Goal: Information Seeking & Learning: Check status

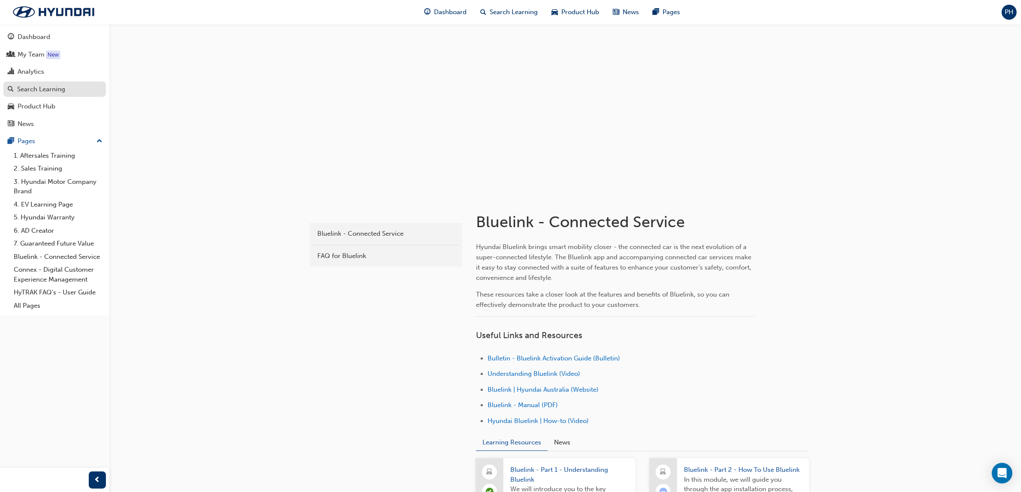
click at [37, 90] on div "Search Learning" at bounding box center [41, 89] width 48 height 10
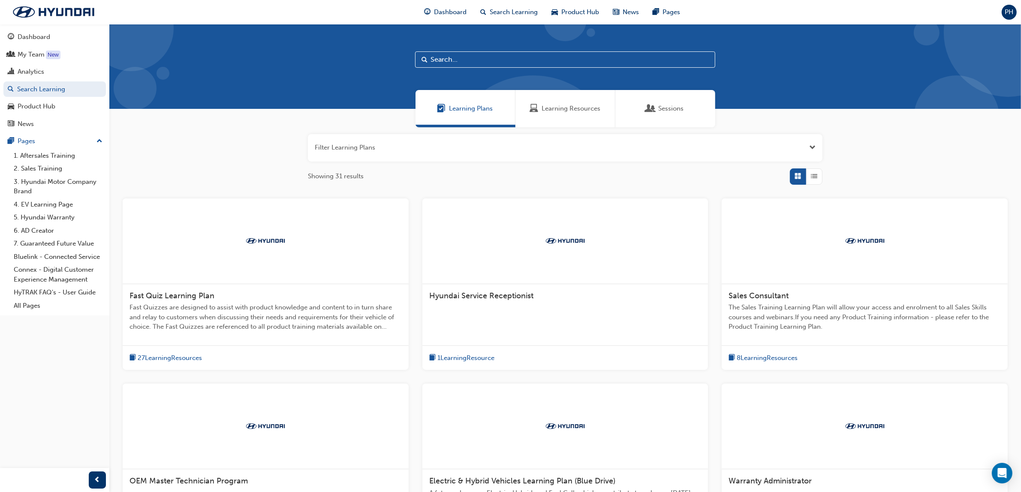
click at [659, 105] on span "Sessions" at bounding box center [671, 109] width 25 height 10
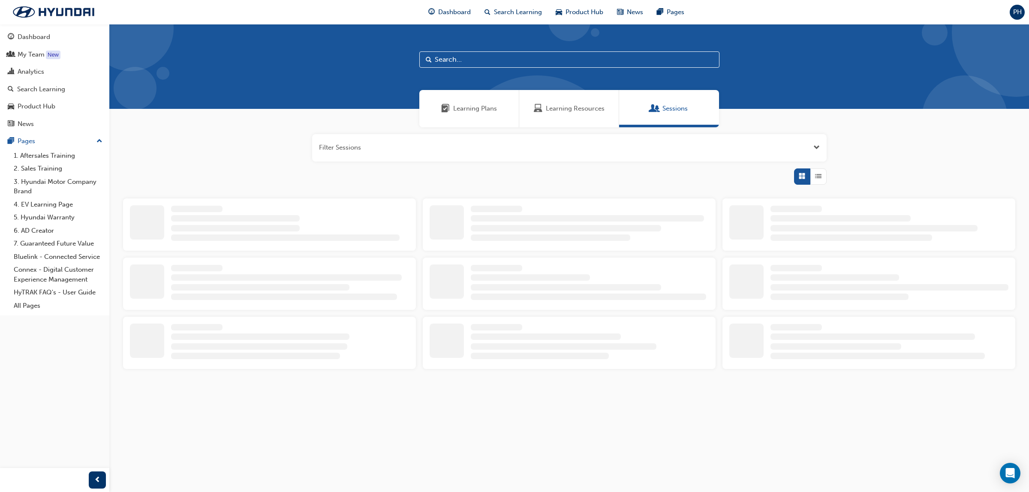
click at [468, 63] on input "text" at bounding box center [569, 59] width 300 height 16
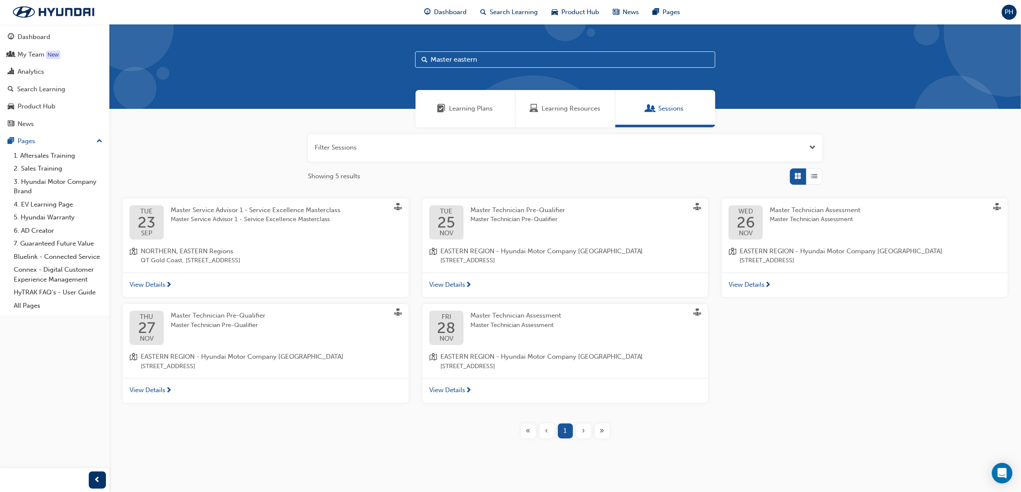
type input "Master eastern"
click at [215, 215] on span "Master Service Advisor 1 - Service Excellence Masterclass" at bounding box center [256, 220] width 170 height 10
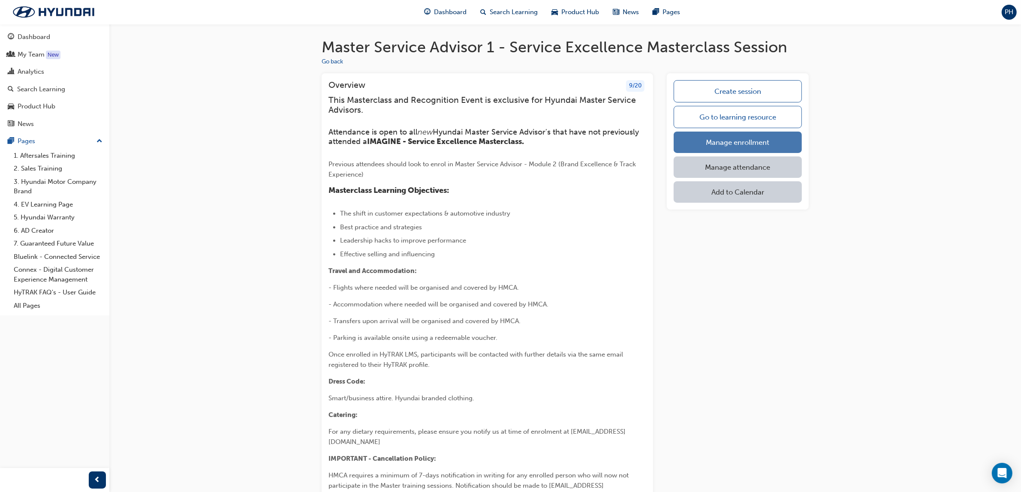
click at [757, 137] on link "Manage enrollment" at bounding box center [738, 142] width 128 height 21
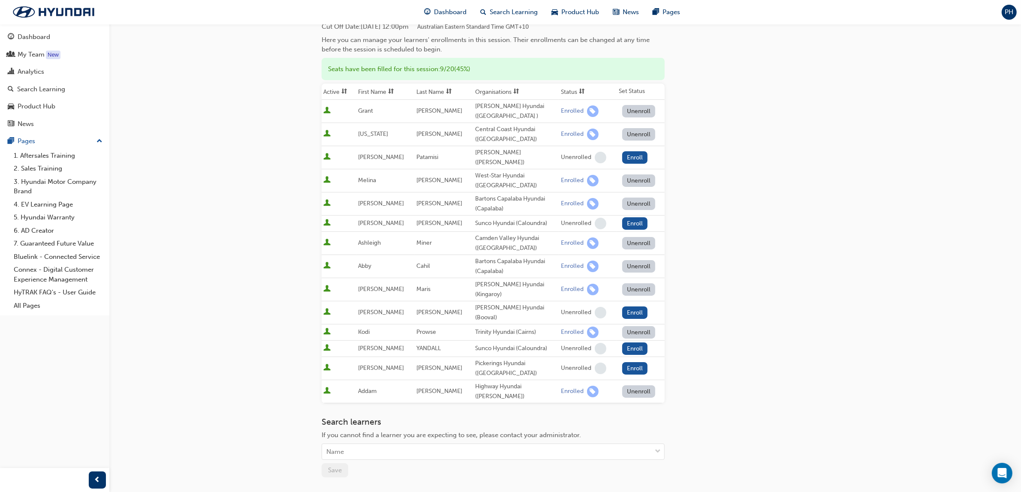
scroll to position [158, 0]
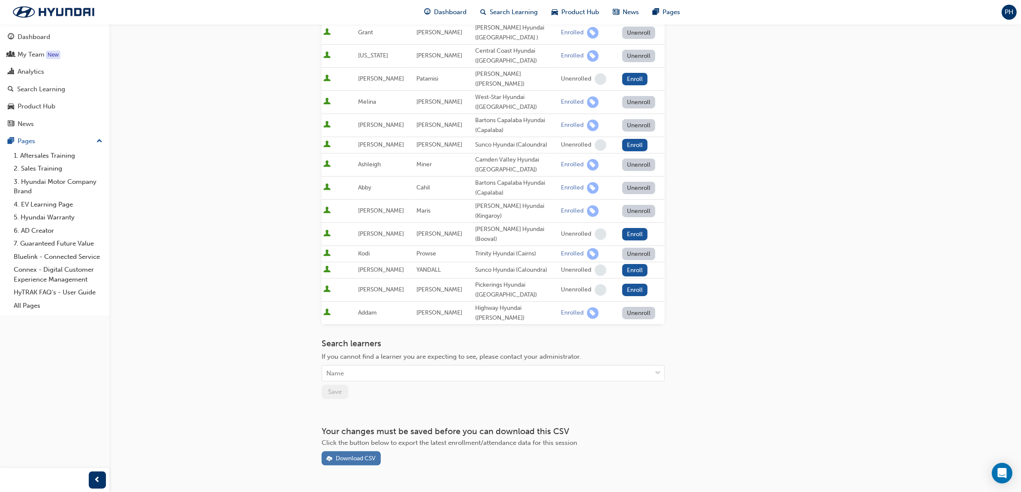
click at [354, 455] on div "Download CSV" at bounding box center [356, 458] width 40 height 7
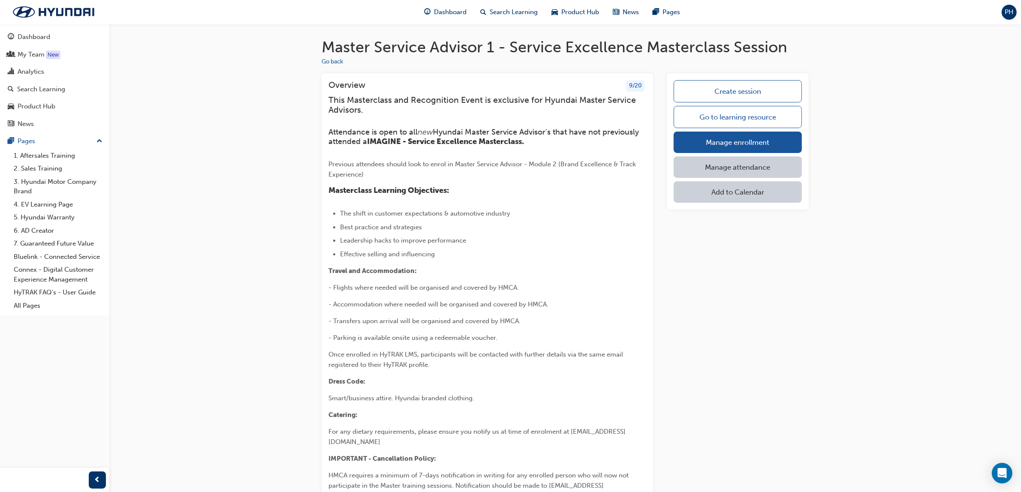
scroll to position [107, 0]
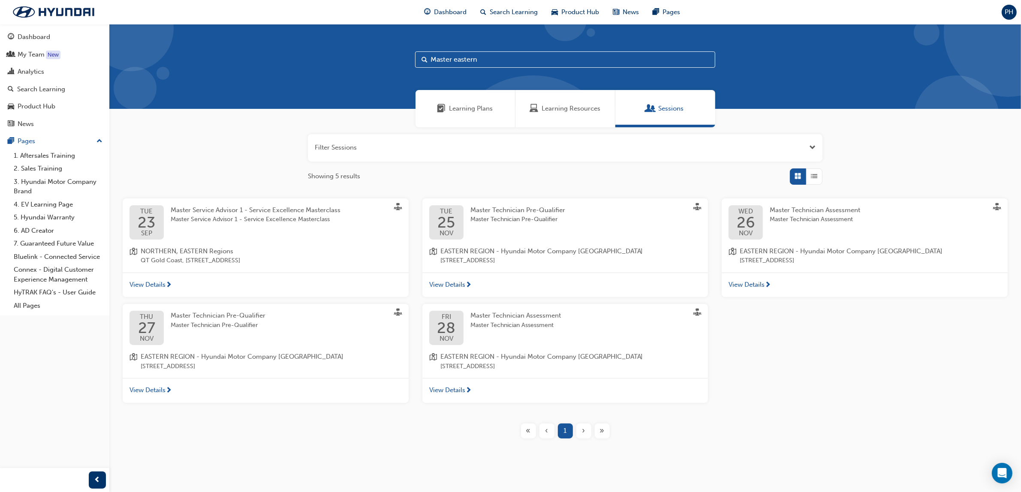
drag, startPoint x: 487, startPoint y: 61, endPoint x: 454, endPoint y: 63, distance: 33.9
click at [454, 63] on input "Master eastern" at bounding box center [565, 59] width 300 height 16
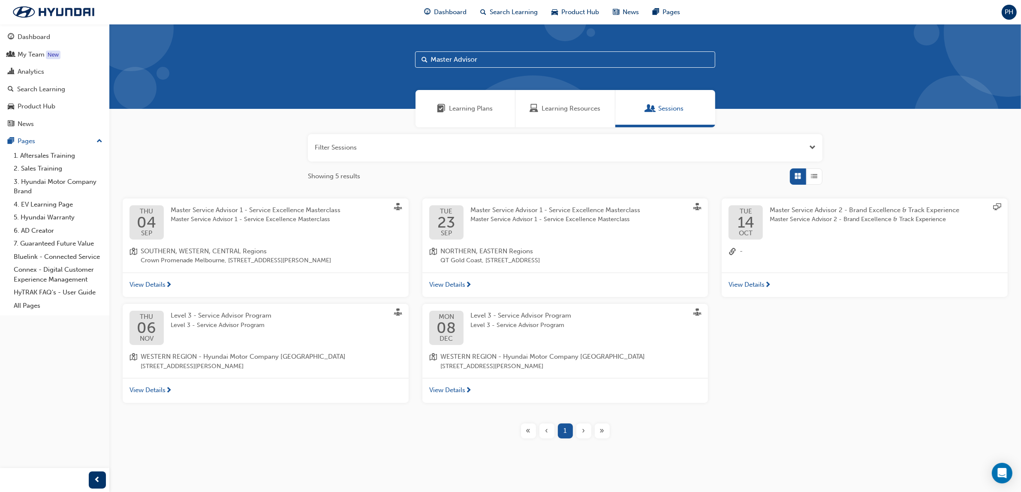
type input "Master Advisor"
click at [31, 72] on div "Analytics" at bounding box center [31, 72] width 27 height 10
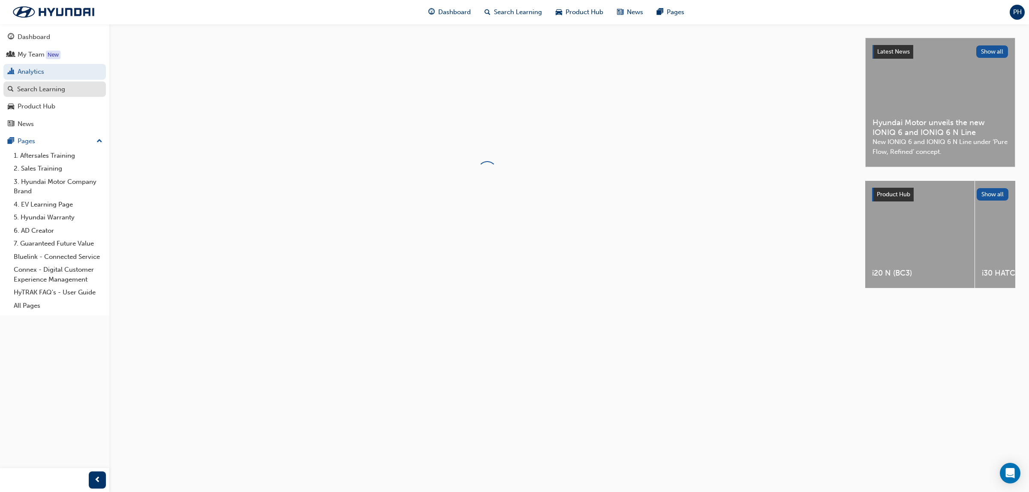
click at [42, 89] on div "Search Learning" at bounding box center [41, 89] width 48 height 10
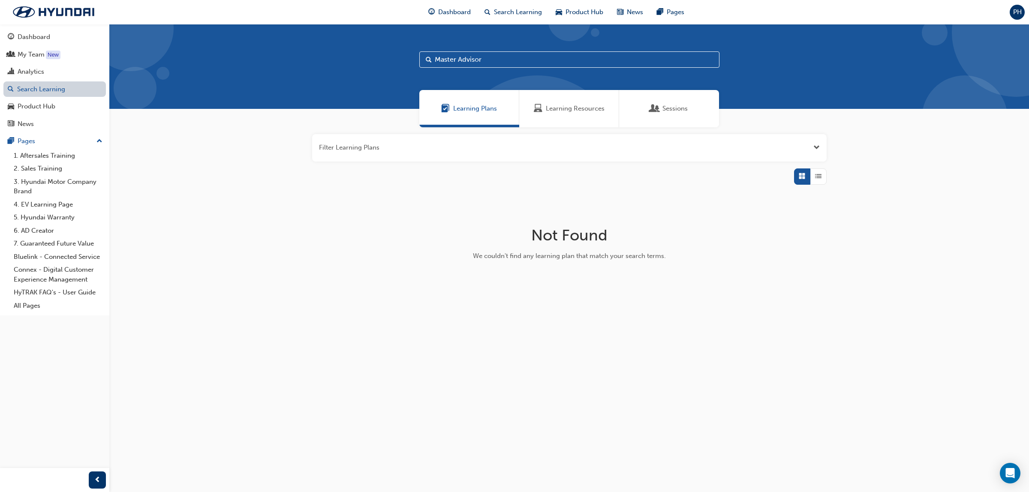
click at [42, 89] on link "Search Learning" at bounding box center [54, 89] width 102 height 16
drag, startPoint x: 496, startPoint y: 61, endPoint x: 404, endPoint y: 57, distance: 91.8
click at [404, 57] on div "Master Advisor" at bounding box center [569, 66] width 920 height 85
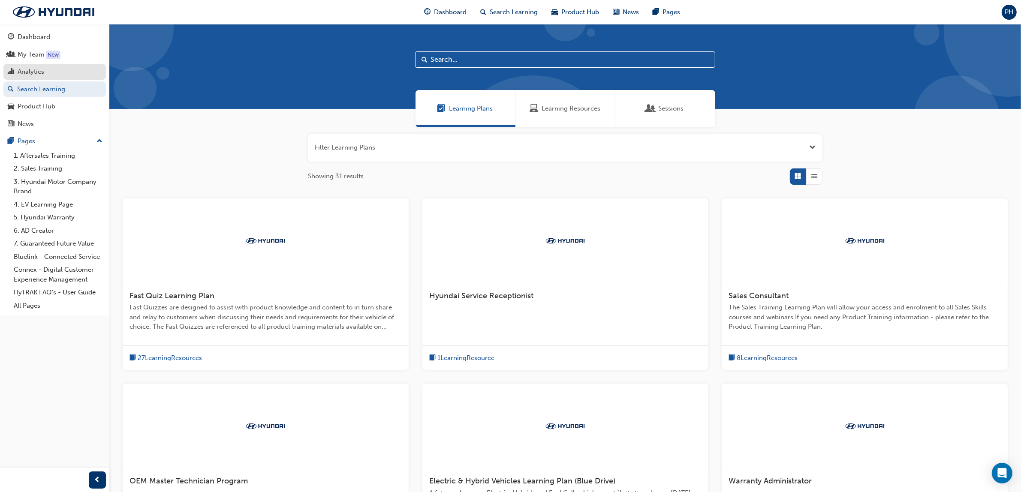
click at [29, 74] on div "Analytics" at bounding box center [31, 72] width 27 height 10
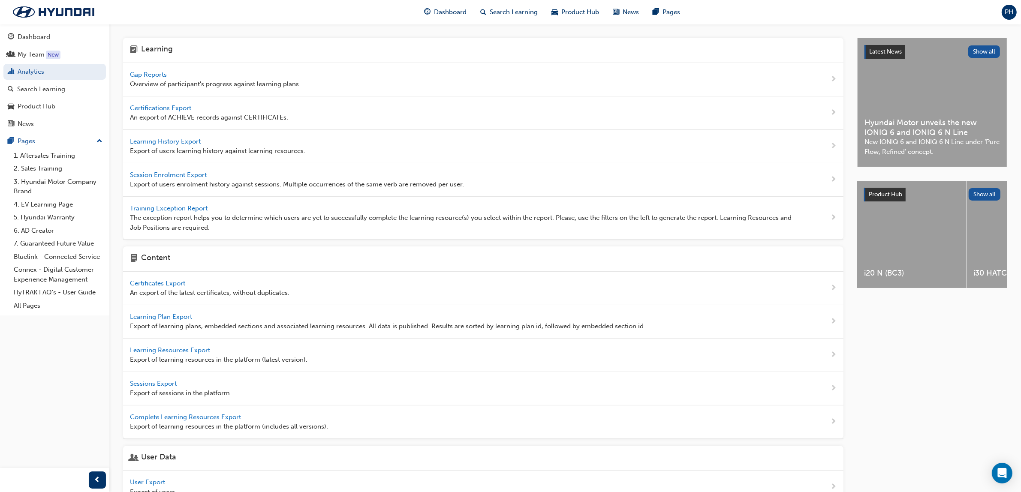
click at [153, 74] on span "Gap Reports" at bounding box center [149, 75] width 39 height 8
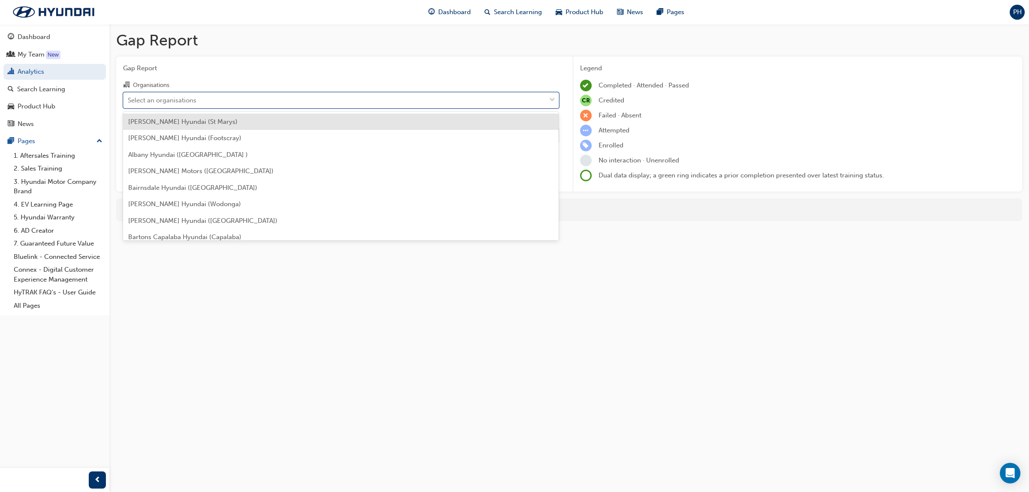
click at [230, 96] on div "Select an organisations" at bounding box center [334, 100] width 422 height 15
click at [129, 96] on input "Organisations option [PERSON_NAME] Hyundai (St Marys) focused, 1 of 182. 182 re…" at bounding box center [128, 99] width 1 height 7
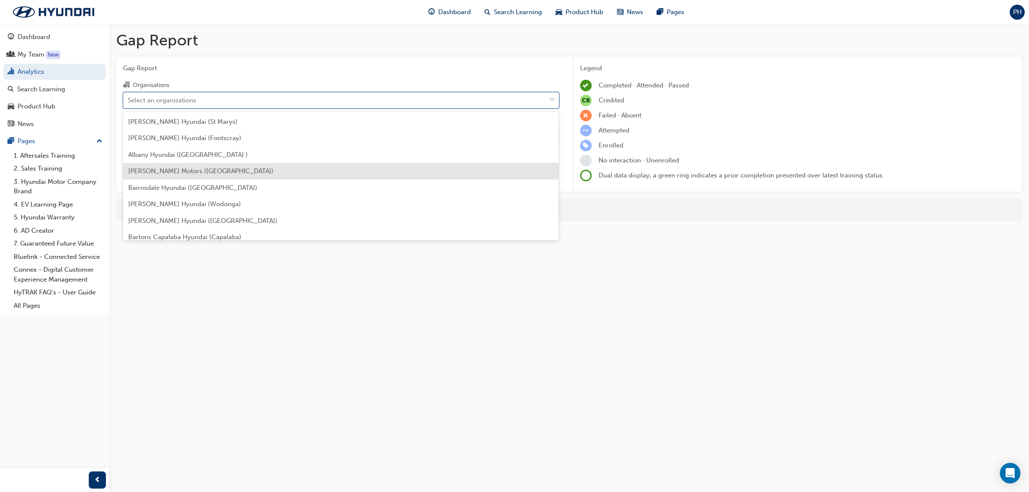
click at [183, 172] on span "[PERSON_NAME] Motors ([GEOGRAPHIC_DATA])" at bounding box center [200, 171] width 145 height 8
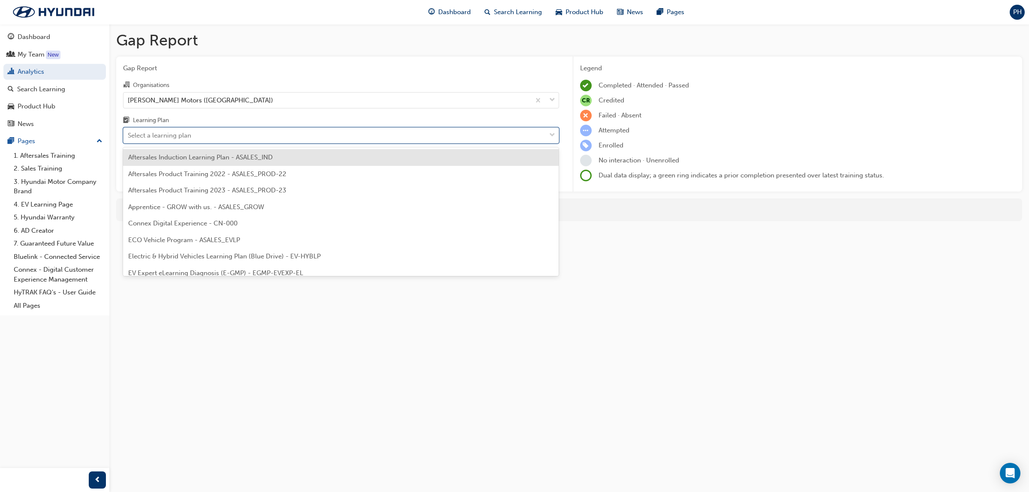
click at [549, 134] on span "down-icon" at bounding box center [552, 135] width 6 height 11
click at [129, 134] on input "Learning Plan option Aftersales Induction Learning Plan - ASALES_IND focused, 1…" at bounding box center [128, 135] width 1 height 7
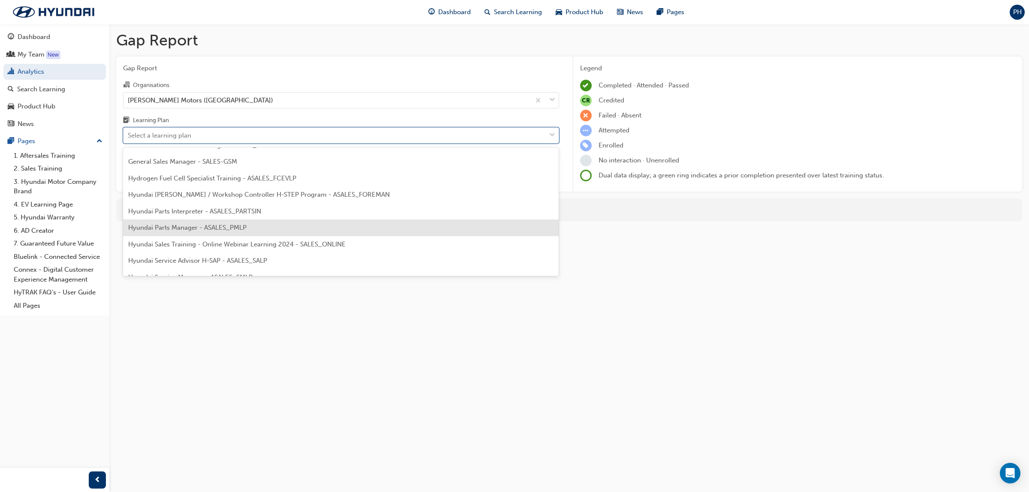
scroll to position [214, 0]
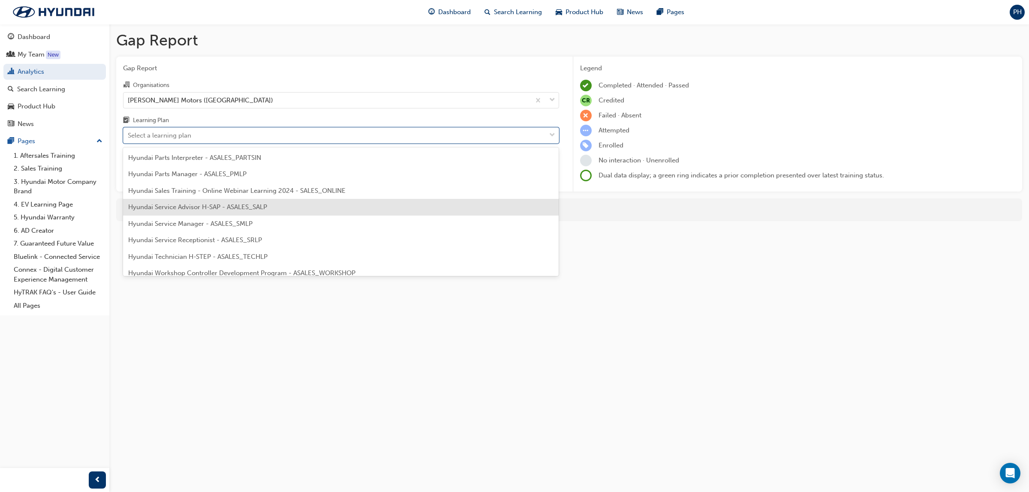
click at [273, 206] on div "Hyundai Service Advisor H-SAP - ASALES_SALP" at bounding box center [341, 207] width 436 height 17
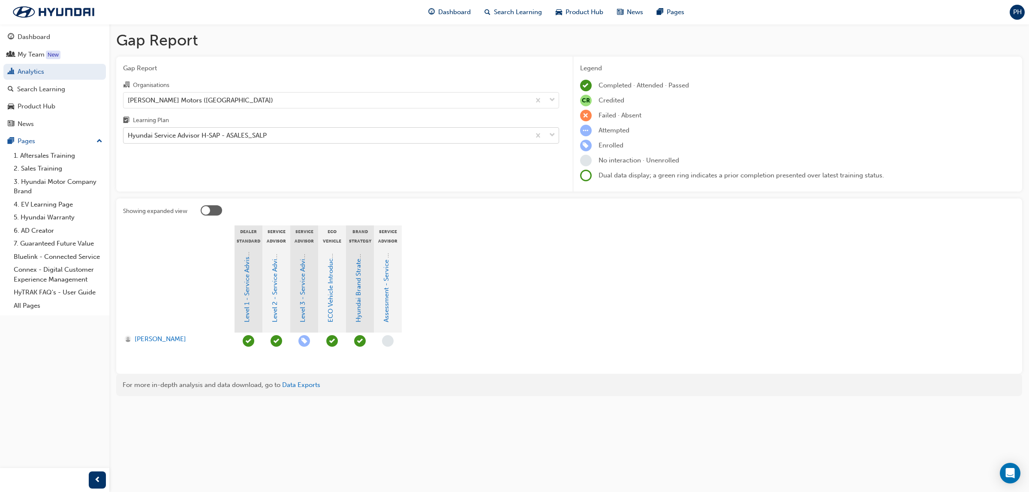
click at [247, 135] on div "Hyundai Service Advisor H-SAP - ASALES_SALP" at bounding box center [197, 136] width 139 height 10
click at [129, 135] on input "Learning Plan Hyundai Service Advisor H-SAP - ASALES_SALP" at bounding box center [128, 135] width 1 height 7
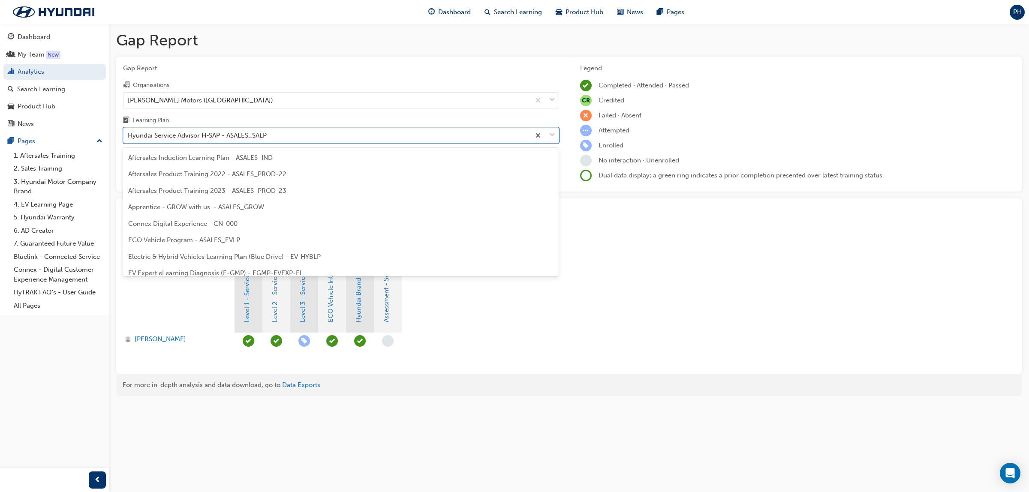
scroll to position [159, 0]
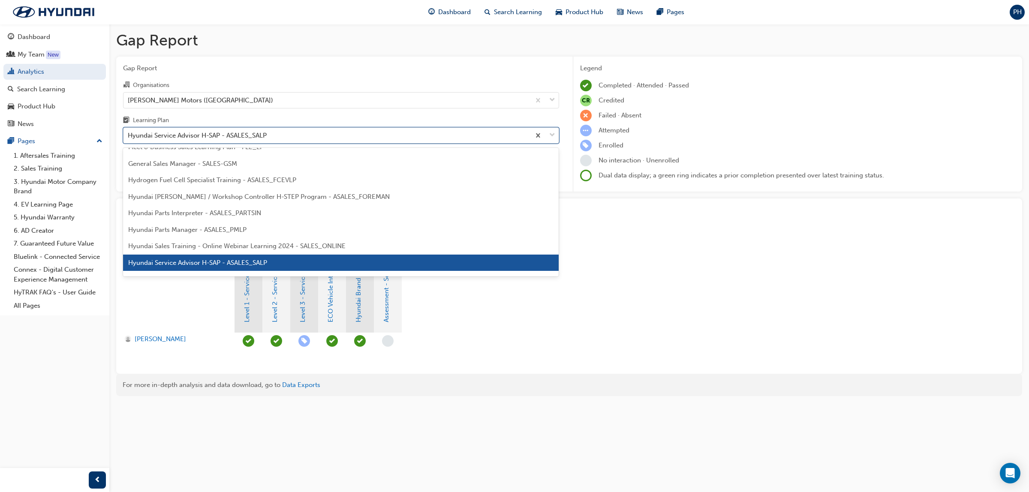
click at [248, 132] on div "Hyundai Service Advisor H-SAP - ASALES_SALP" at bounding box center [197, 136] width 139 height 10
click at [129, 132] on input "Learning Plan option Hyundai Service Advisor H-SAP - ASALES_SALP, selected. opt…" at bounding box center [128, 135] width 1 height 7
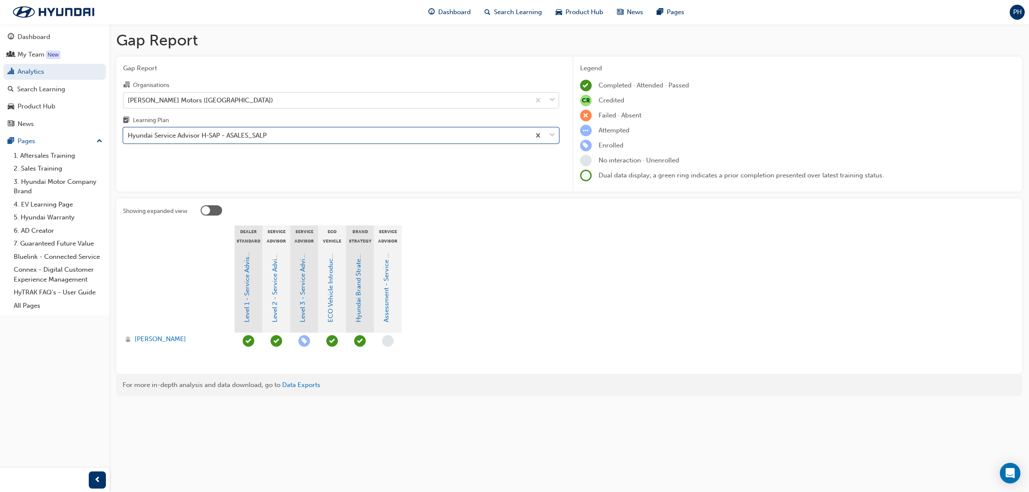
click at [277, 101] on div "[PERSON_NAME] Motors ([GEOGRAPHIC_DATA])" at bounding box center [326, 100] width 407 height 15
click at [129, 101] on input "Organisations [PERSON_NAME] Motors ([GEOGRAPHIC_DATA])" at bounding box center [128, 99] width 1 height 7
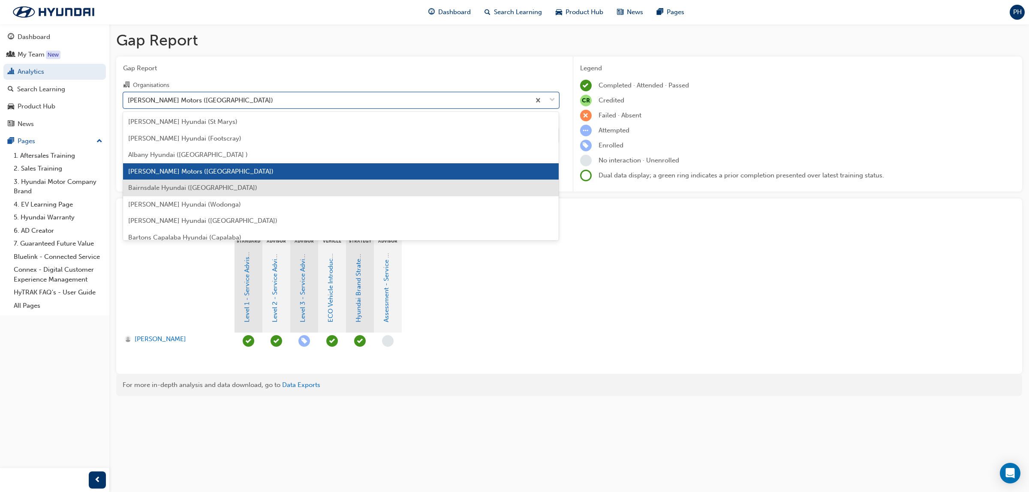
scroll to position [54, 0]
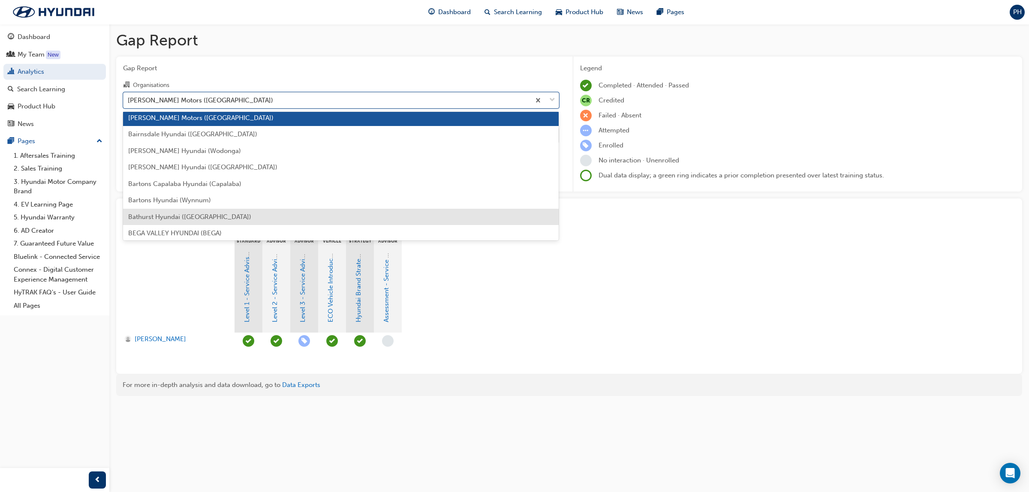
click at [219, 222] on div "Bathurst Hyundai ([GEOGRAPHIC_DATA])" at bounding box center [341, 217] width 436 height 17
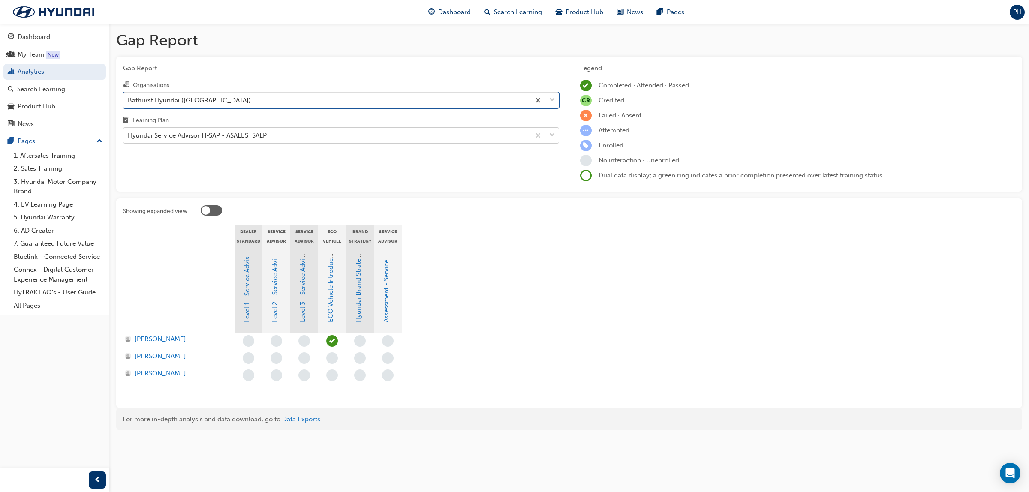
click at [235, 135] on div "Hyundai Service Advisor H-SAP - ASALES_SALP" at bounding box center [197, 136] width 139 height 10
click at [129, 135] on input "Learning Plan Hyundai Service Advisor H-SAP - ASALES_SALP" at bounding box center [128, 135] width 1 height 7
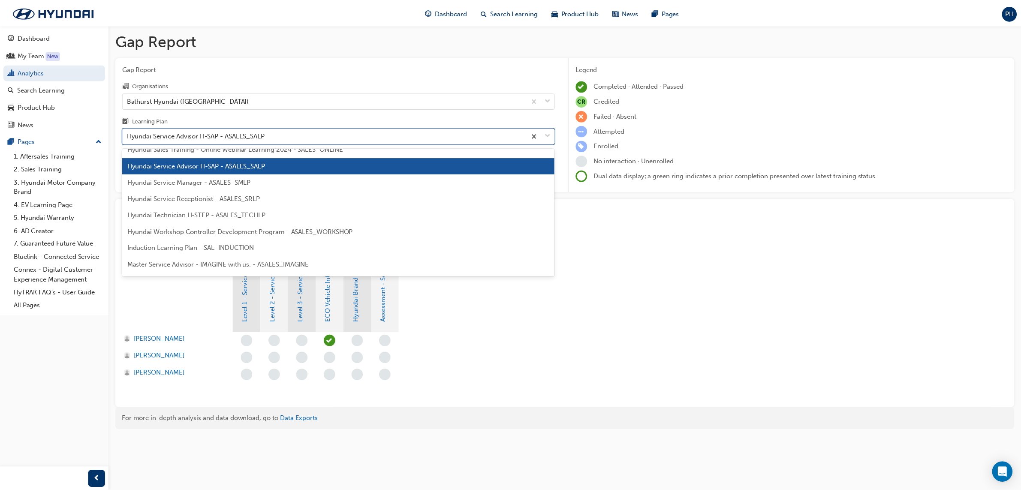
scroll to position [266, 0]
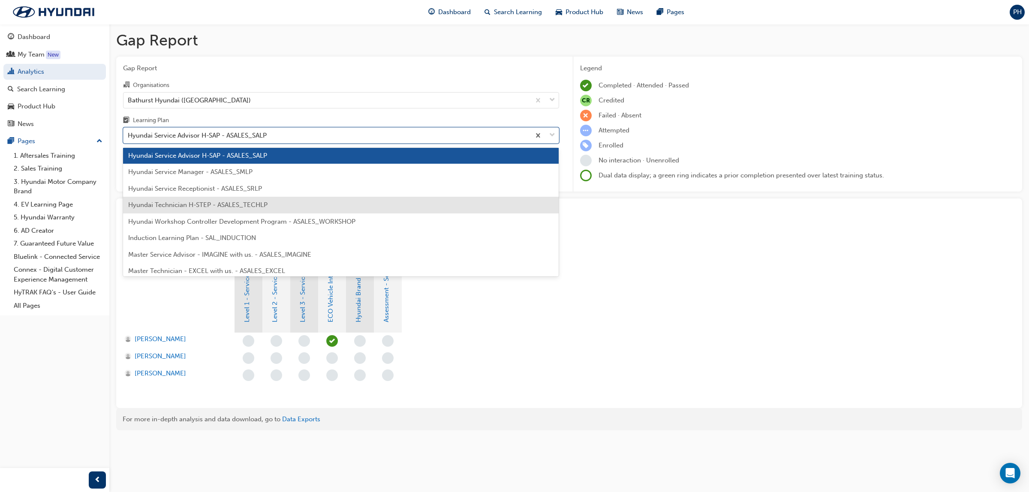
click at [221, 208] on span "Hyundai Technician H-STEP - ASALES_TECHLP" at bounding box center [197, 205] width 139 height 8
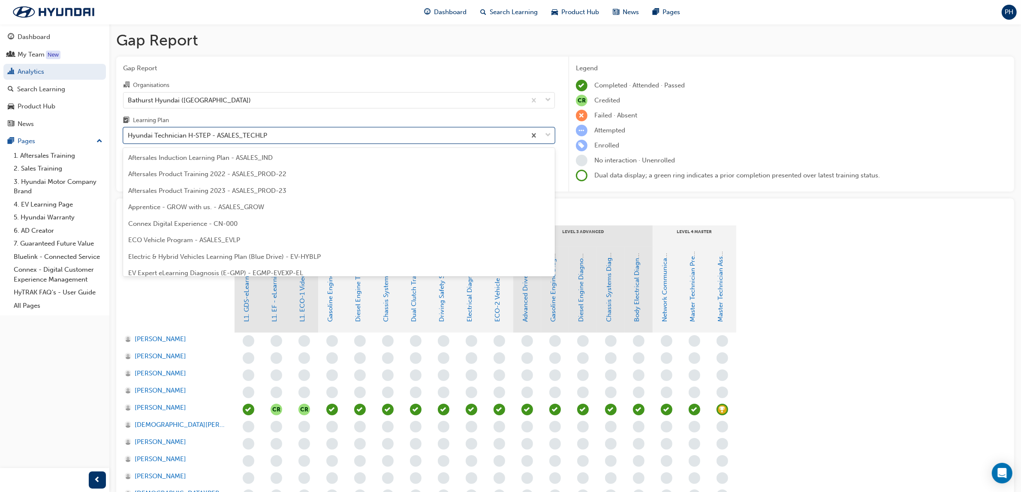
click at [271, 135] on div "Hyundai Technician H-STEP - ASALES_TECHLP" at bounding box center [324, 135] width 403 height 15
click at [129, 135] on input "Learning Plan option Hyundai Technician H-STEP - ASALES_TECHLP, selected. optio…" at bounding box center [128, 135] width 1 height 7
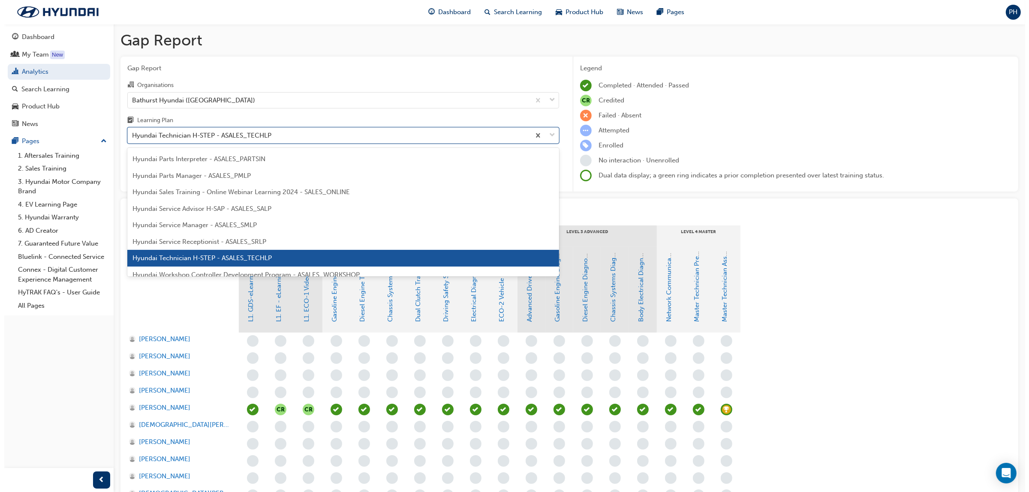
scroll to position [214, 0]
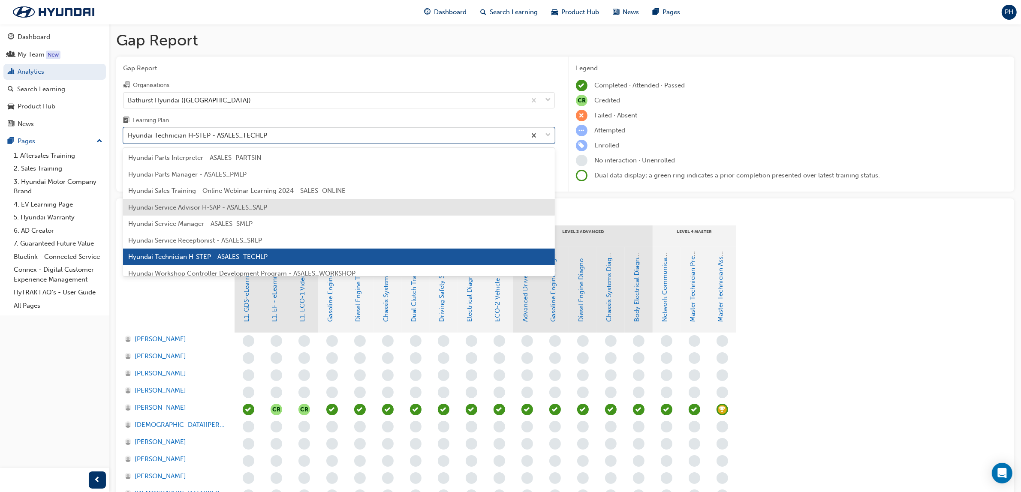
click at [228, 213] on div "Hyundai Service Advisor H-SAP - ASALES_SALP" at bounding box center [339, 207] width 432 height 17
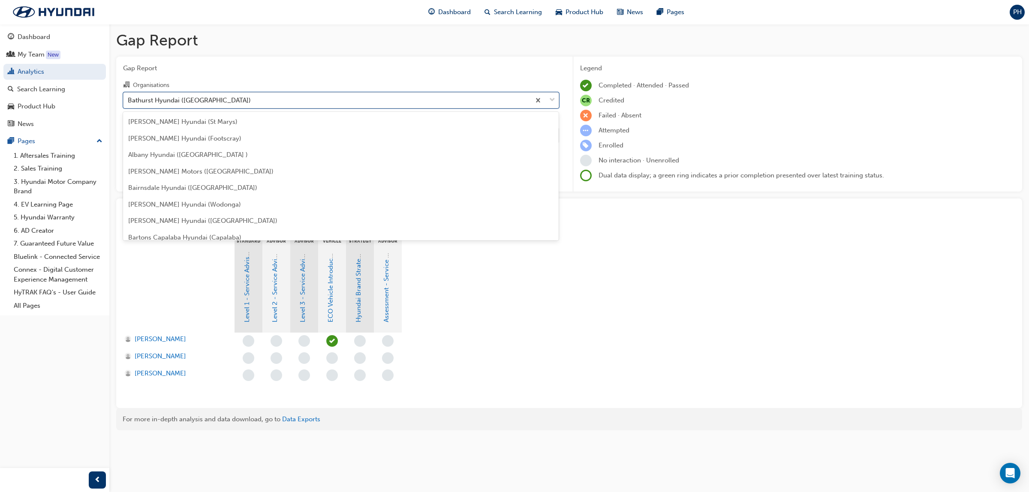
click at [274, 98] on div "Bathurst Hyundai ([GEOGRAPHIC_DATA])" at bounding box center [326, 100] width 407 height 15
click at [129, 98] on input "Organisations option Bathurst Hyundai (Bathurst), selected. option Bathurst Hyu…" at bounding box center [128, 99] width 1 height 7
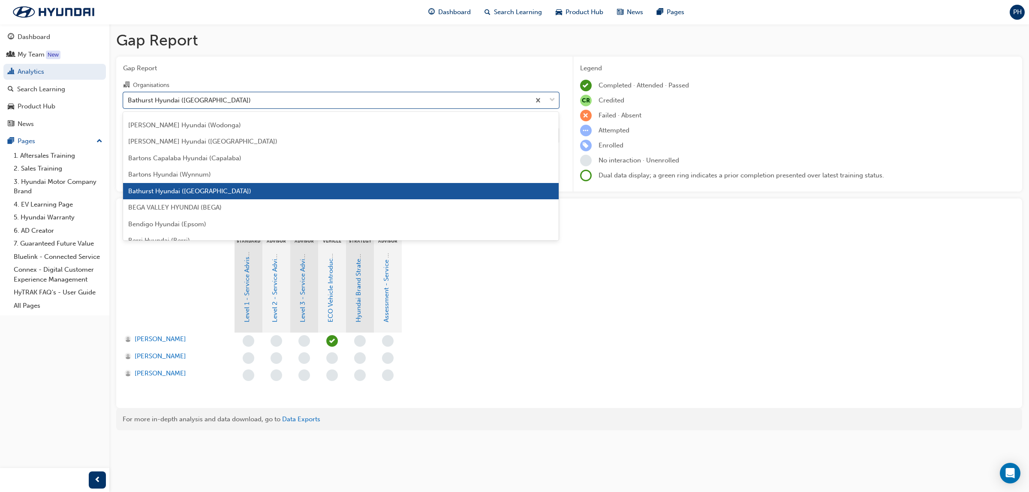
scroll to position [97, 0]
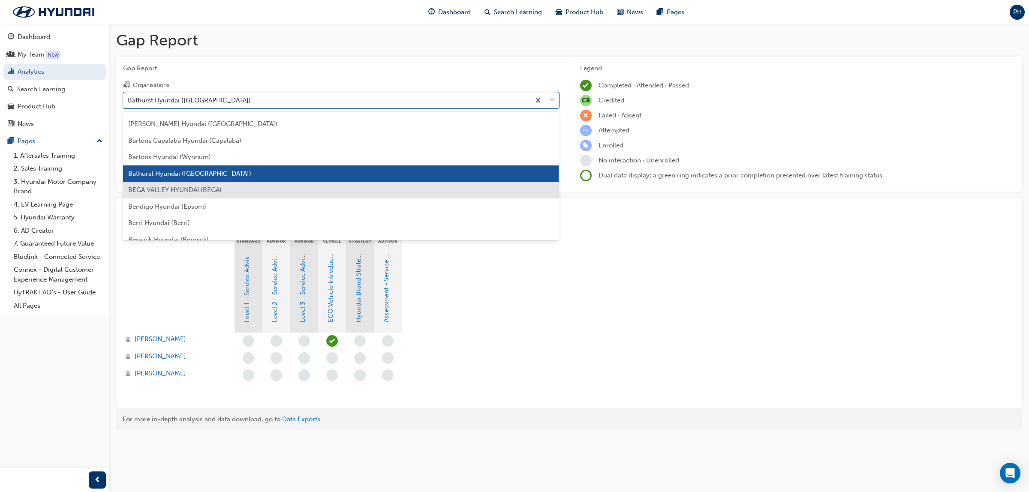
click at [228, 187] on div "BEGA VALLEY HYUNDAI (BEGA)" at bounding box center [341, 190] width 436 height 17
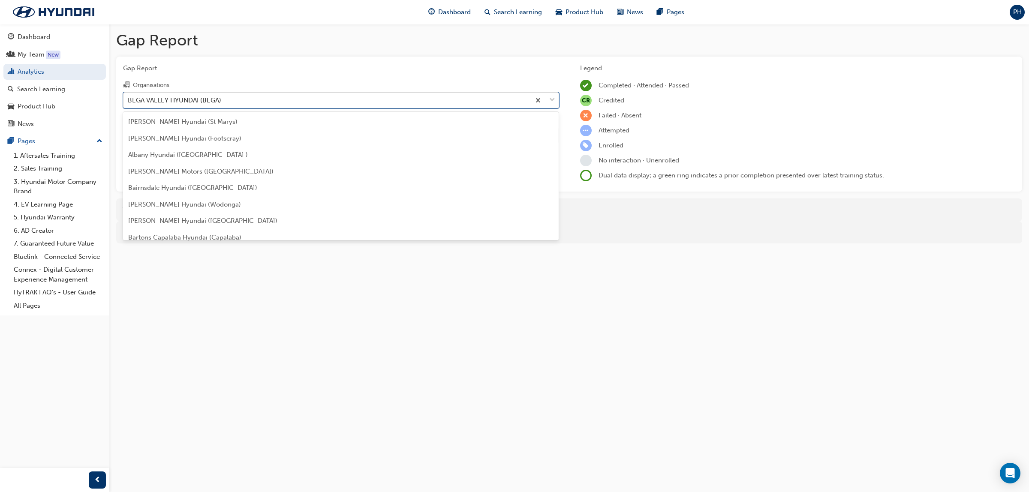
click at [262, 102] on div "BEGA VALLEY HYUNDAI (BEGA)" at bounding box center [326, 100] width 407 height 15
click at [129, 102] on input "Organisations option BEGA VALLEY HYUNDAI (BEGA), selected. option BEGA VALLEY H…" at bounding box center [128, 99] width 1 height 7
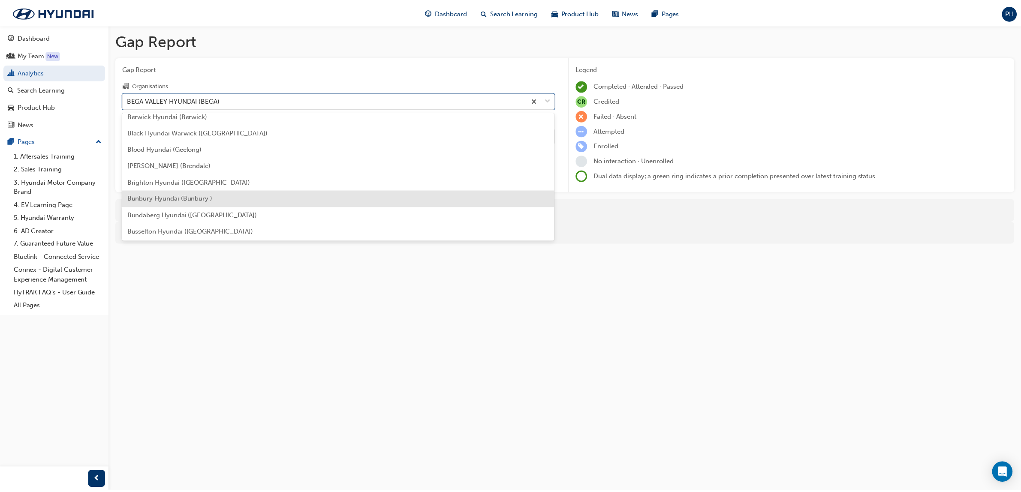
scroll to position [274, 0]
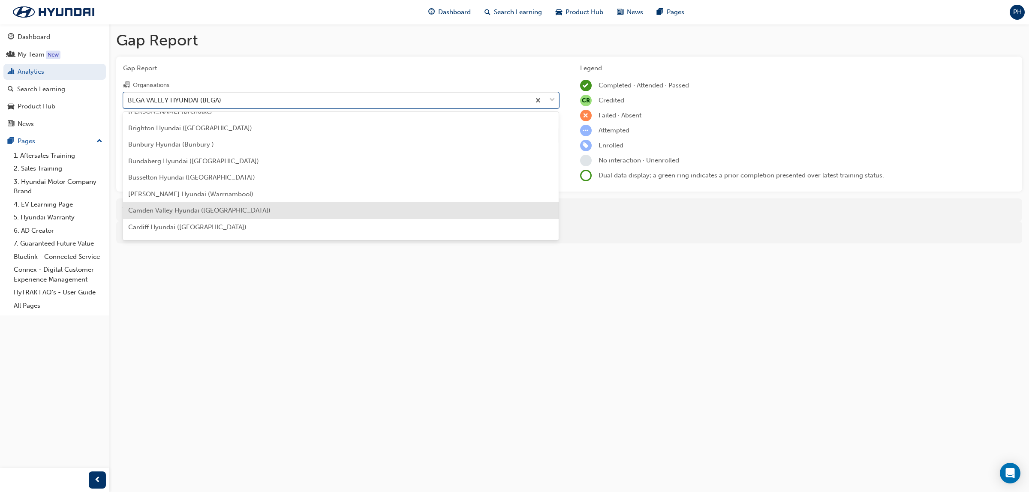
click at [296, 210] on div "Camden Valley Hyundai ([GEOGRAPHIC_DATA])" at bounding box center [341, 210] width 436 height 17
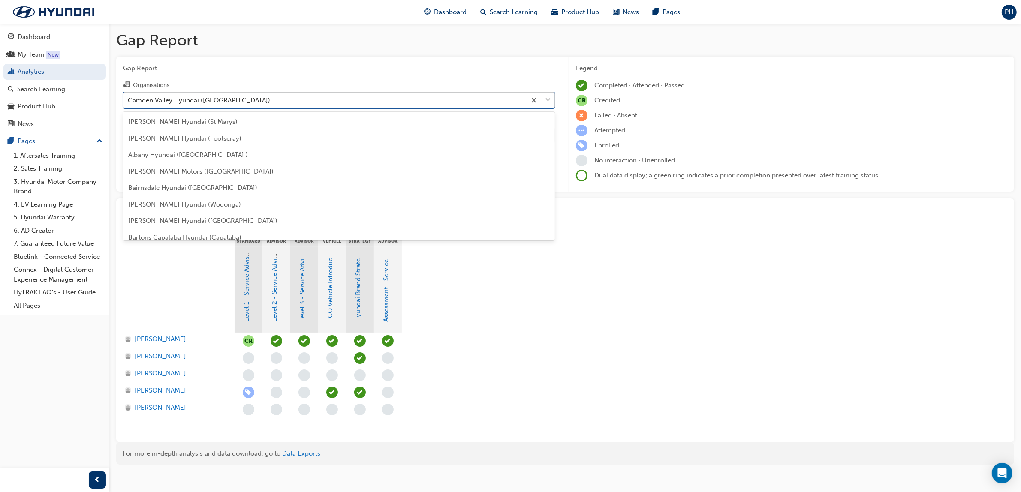
click at [296, 103] on div "Camden Valley Hyundai ([GEOGRAPHIC_DATA])" at bounding box center [324, 100] width 403 height 15
click at [129, 103] on input "Organisations option Camden Valley Hyundai ([GEOGRAPHIC_DATA]), selected. optio…" at bounding box center [128, 99] width 1 height 7
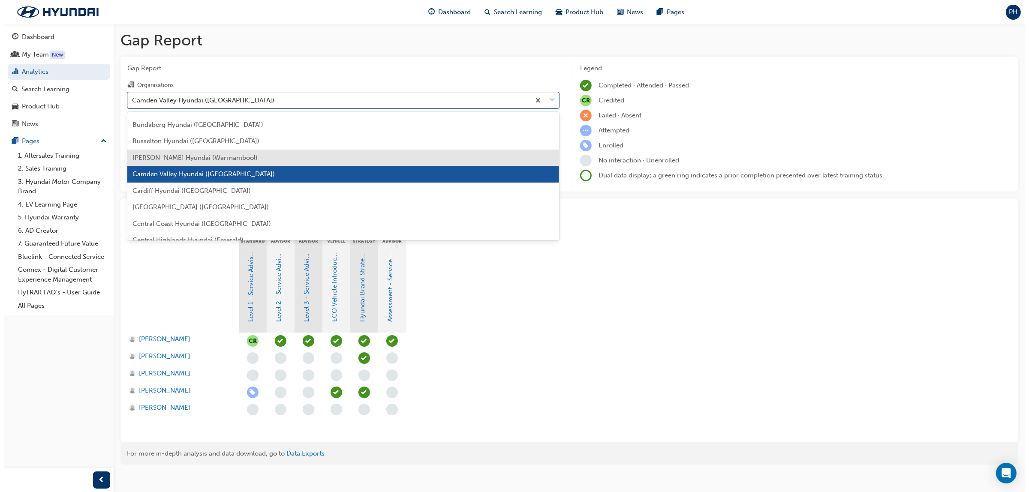
scroll to position [311, 0]
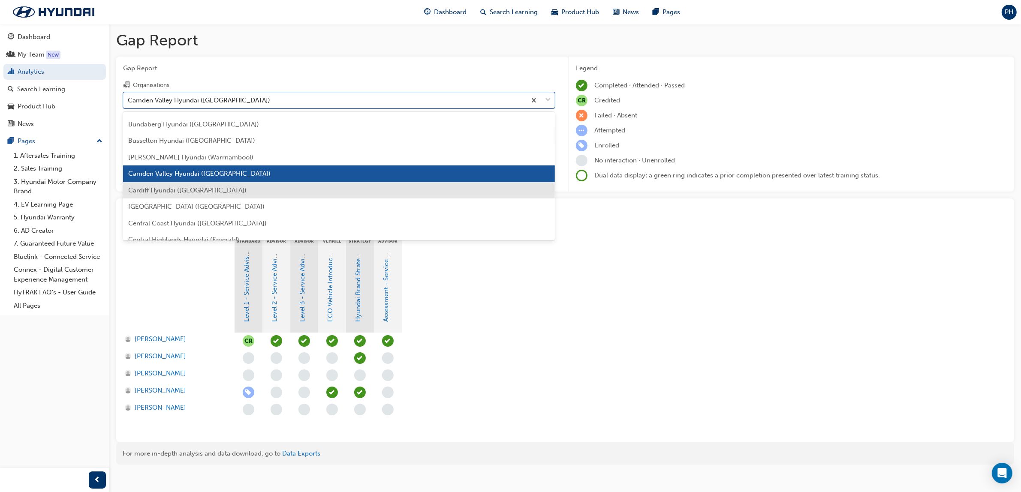
click at [196, 187] on span "Cardiff Hyundai ([GEOGRAPHIC_DATA])" at bounding box center [187, 190] width 118 height 8
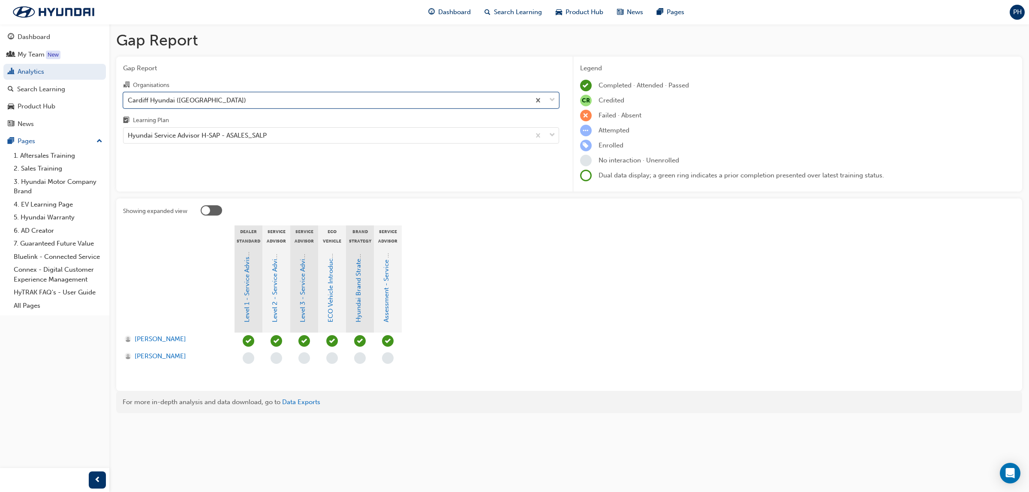
click at [400, 104] on div "Cardiff Hyundai ([GEOGRAPHIC_DATA])" at bounding box center [326, 100] width 407 height 15
click at [129, 103] on input "Organisations option Cardiff Hyundai ([GEOGRAPHIC_DATA]), selected. 0 results a…" at bounding box center [128, 99] width 1 height 7
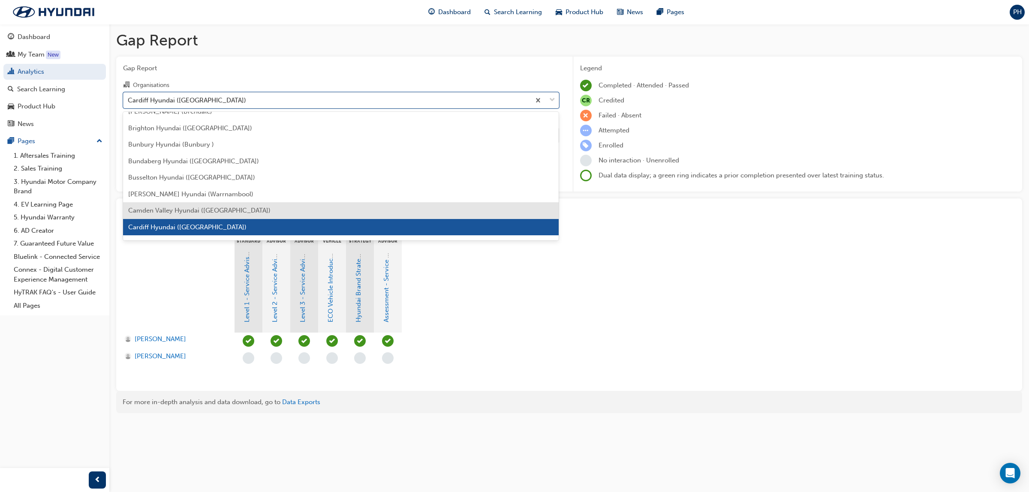
scroll to position [328, 0]
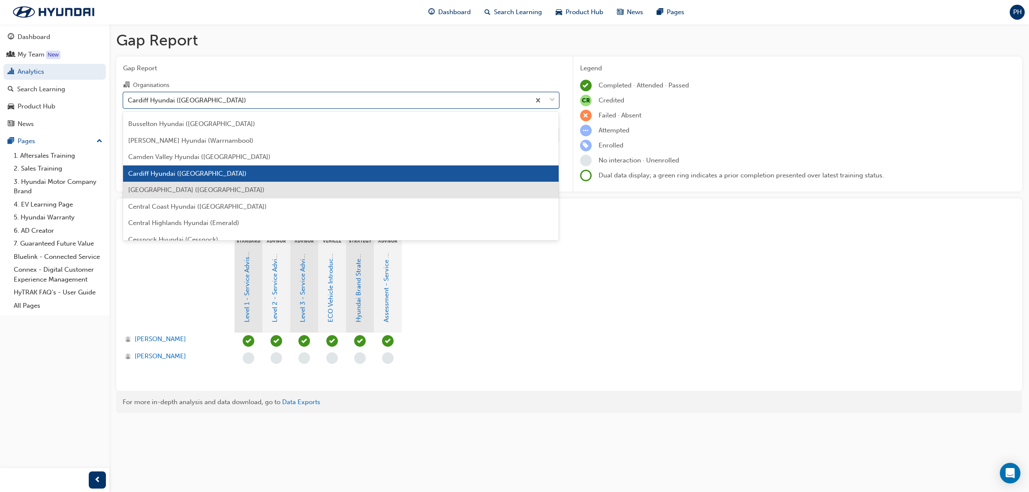
click at [230, 189] on div "[GEOGRAPHIC_DATA] ([GEOGRAPHIC_DATA])" at bounding box center [341, 190] width 436 height 17
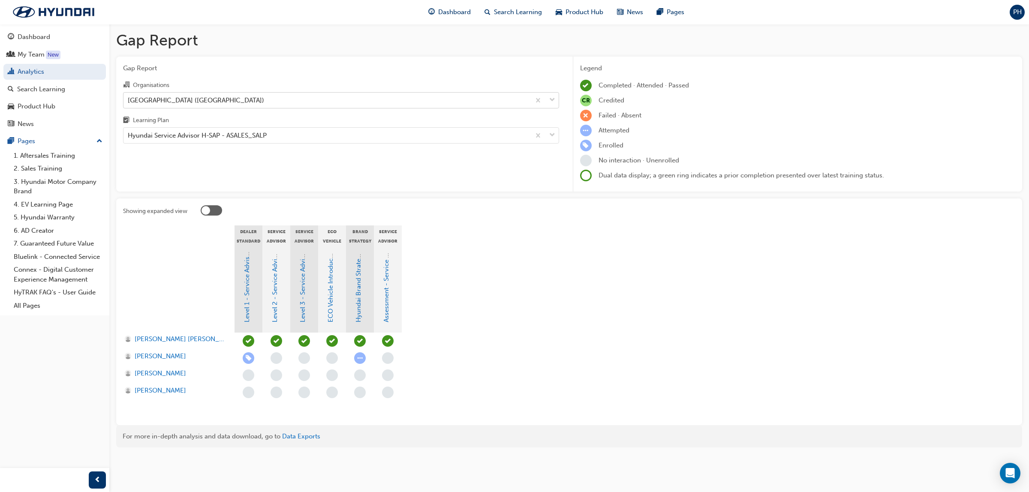
click at [193, 105] on div "[GEOGRAPHIC_DATA] ([GEOGRAPHIC_DATA])" at bounding box center [196, 100] width 136 height 10
click at [129, 103] on input "Organisations [GEOGRAPHIC_DATA] Hyundai ([GEOGRAPHIC_DATA])" at bounding box center [128, 99] width 1 height 7
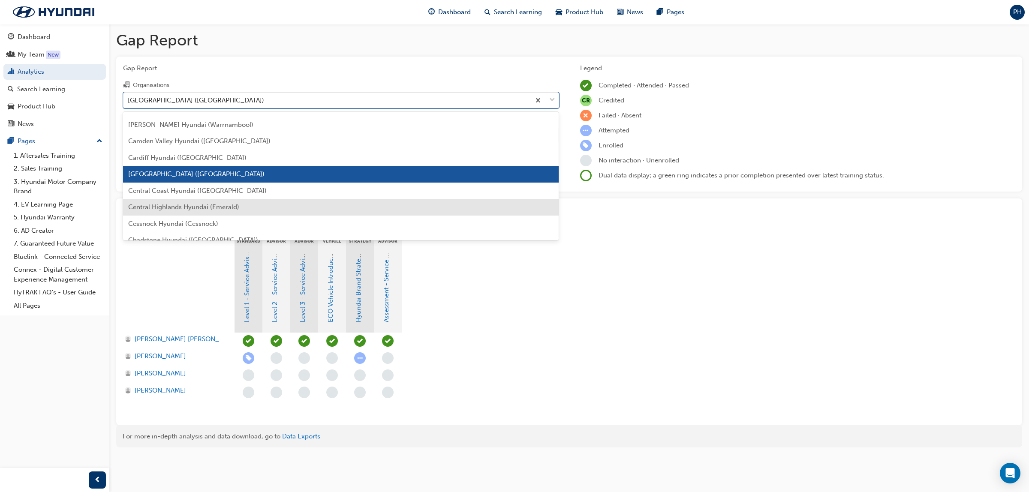
scroll to position [397, 0]
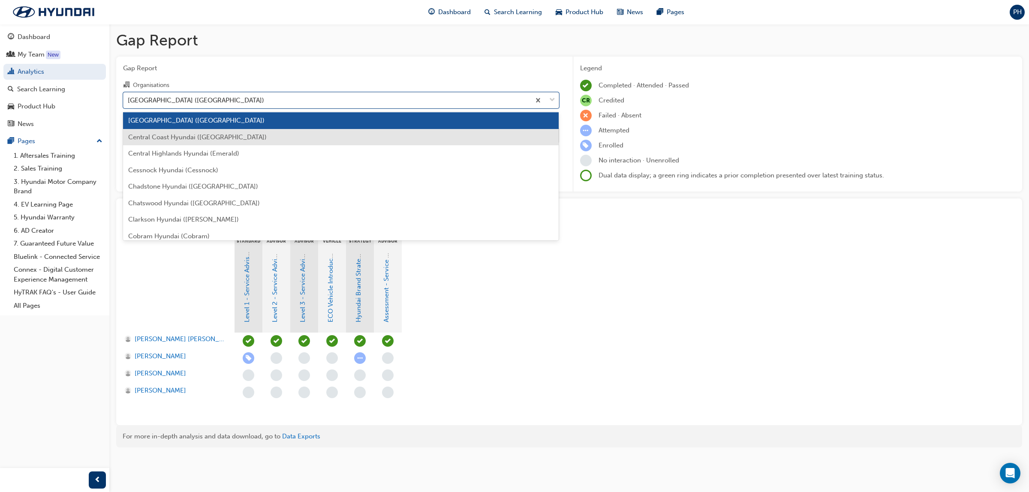
click at [195, 136] on span "Central Coast Hyundai ([GEOGRAPHIC_DATA])" at bounding box center [197, 137] width 138 height 8
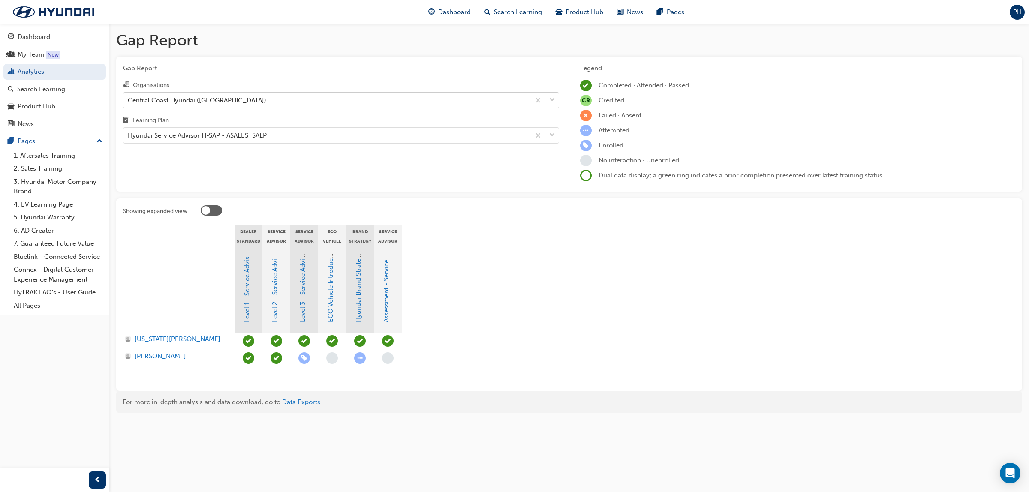
click at [301, 99] on div "Central Coast Hyundai ([GEOGRAPHIC_DATA])" at bounding box center [326, 100] width 407 height 15
click at [129, 99] on input "Organisations Central Coast Hyundai ([GEOGRAPHIC_DATA])" at bounding box center [128, 99] width 1 height 7
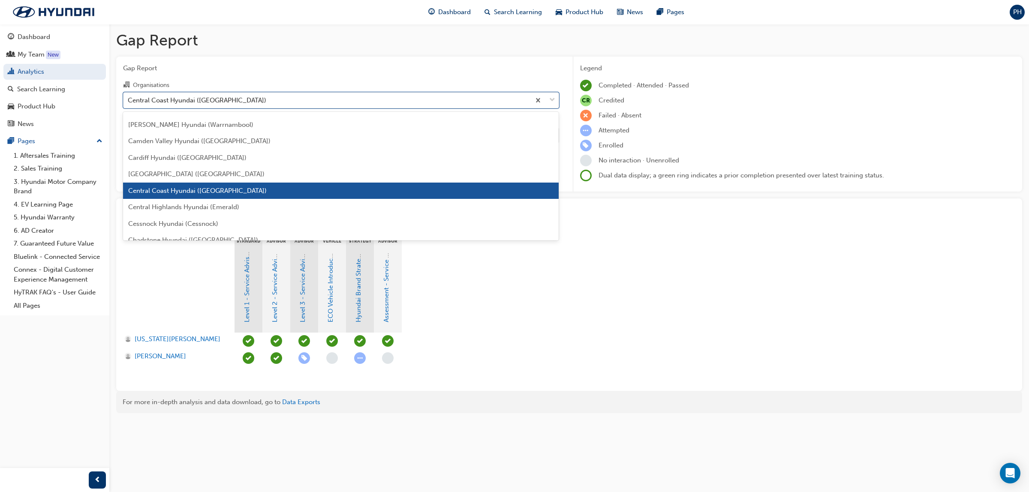
scroll to position [361, 0]
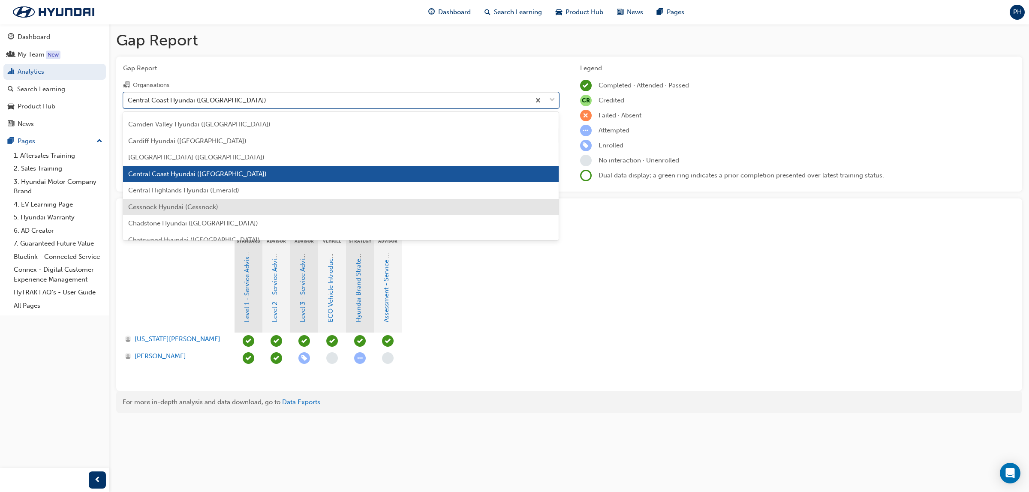
click at [269, 206] on div "Cessnock Hyundai (Cessnock)" at bounding box center [341, 207] width 436 height 17
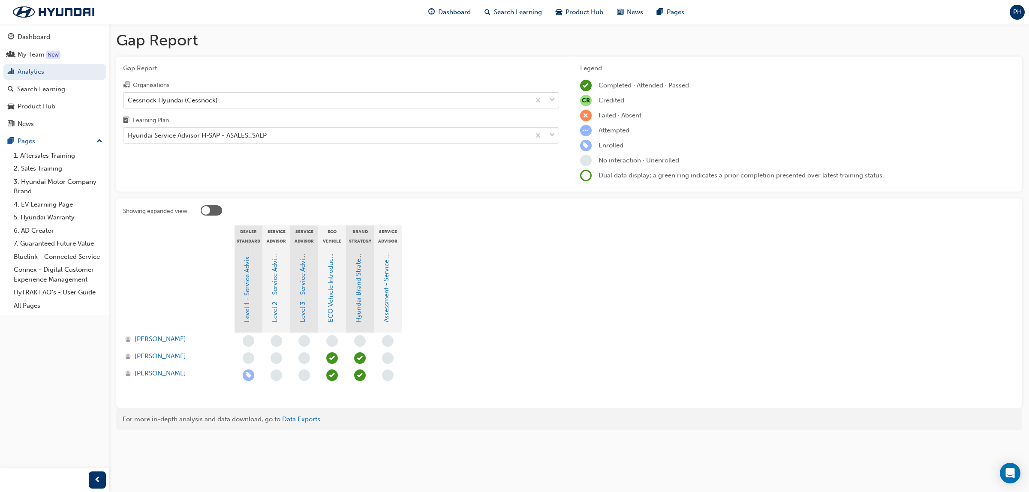
click at [262, 102] on div "Cessnock Hyundai (Cessnock)" at bounding box center [326, 100] width 407 height 15
click at [129, 102] on input "Organisations Cessnock Hyundai (Cessnock)" at bounding box center [128, 99] width 1 height 7
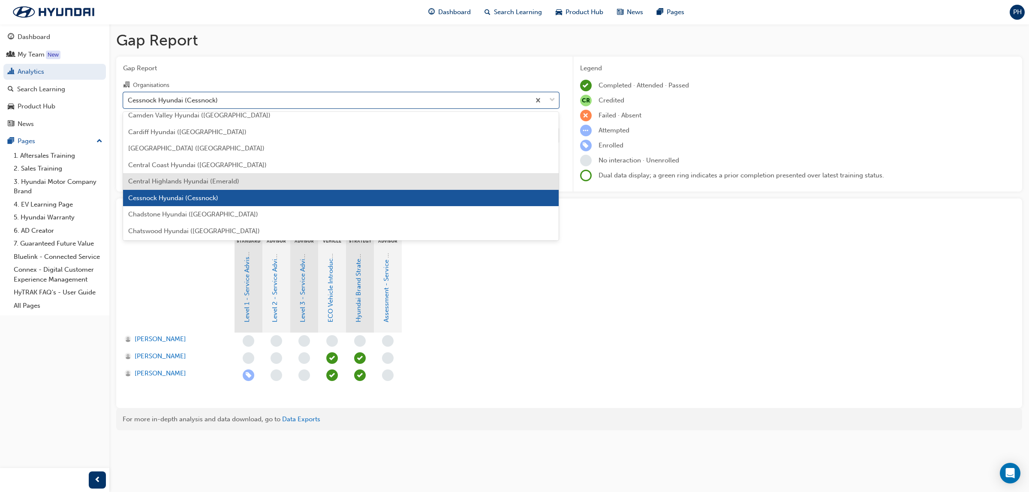
scroll to position [394, 0]
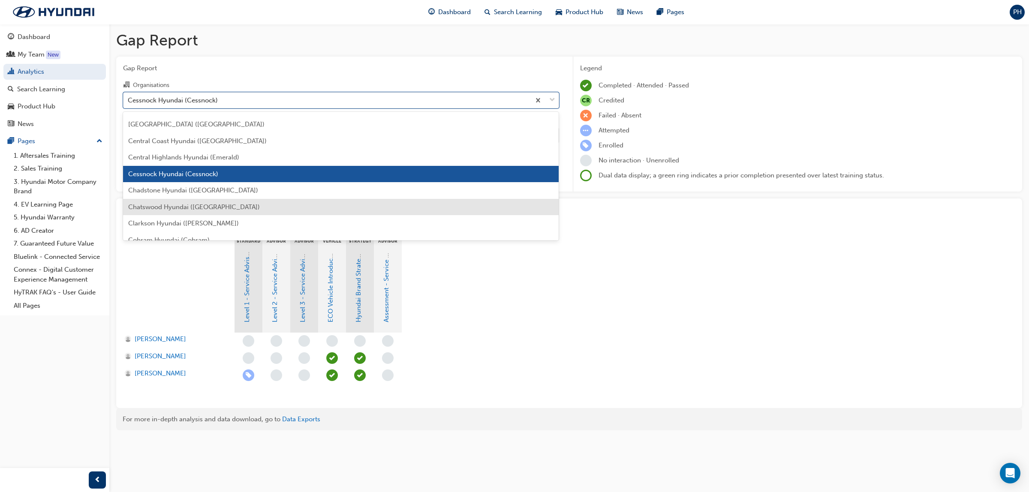
click at [233, 204] on span "Chatswood Hyundai ([GEOGRAPHIC_DATA])" at bounding box center [194, 207] width 132 height 8
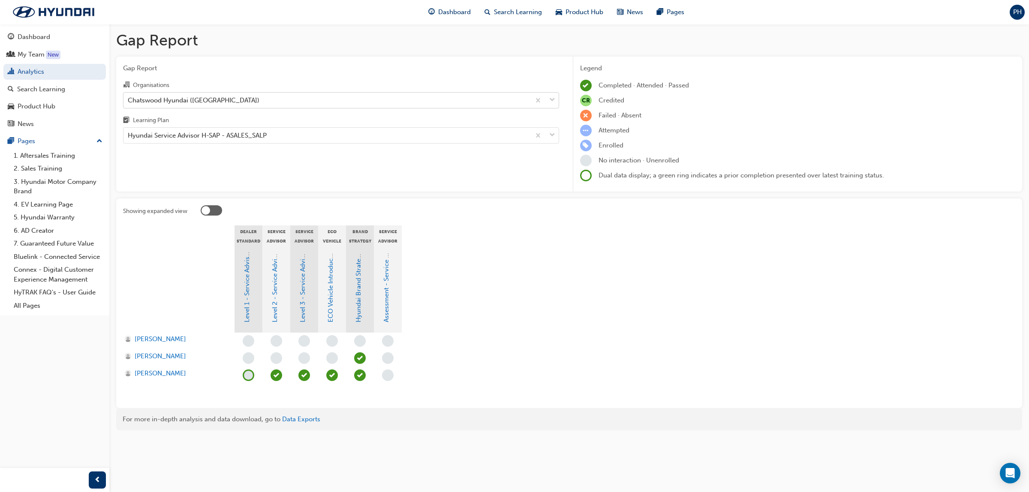
drag, startPoint x: 290, startPoint y: 101, endPoint x: 294, endPoint y: 106, distance: 6.2
click at [290, 101] on div "Chatswood Hyundai ([GEOGRAPHIC_DATA])" at bounding box center [326, 100] width 407 height 15
click at [129, 101] on input "Organisations Chatswood Hyundai ([GEOGRAPHIC_DATA])" at bounding box center [128, 99] width 1 height 7
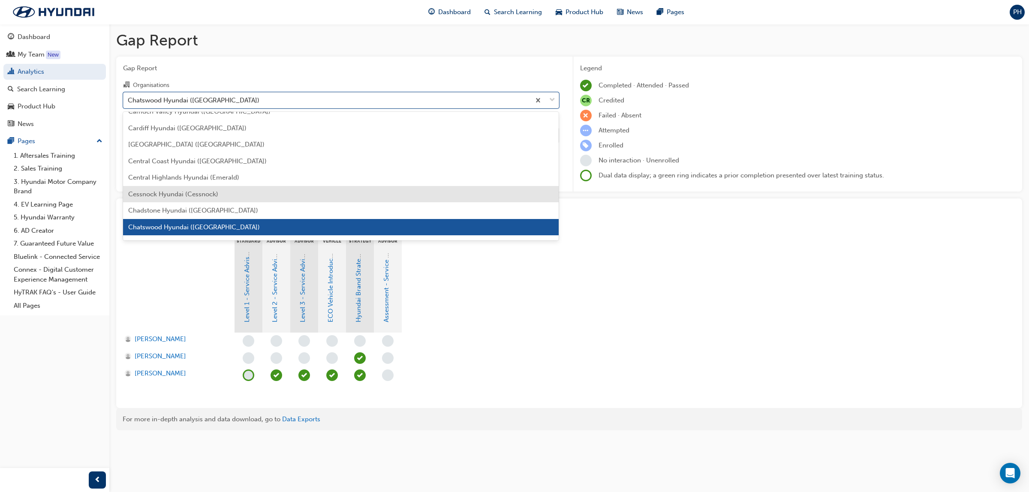
scroll to position [427, 0]
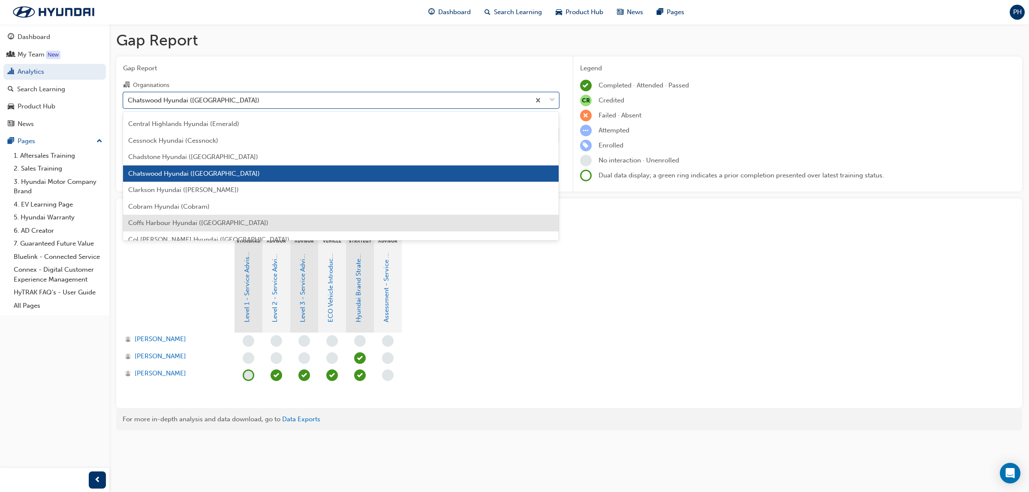
click at [211, 223] on span "Coffs Harbour Hyundai ([GEOGRAPHIC_DATA])" at bounding box center [198, 223] width 140 height 8
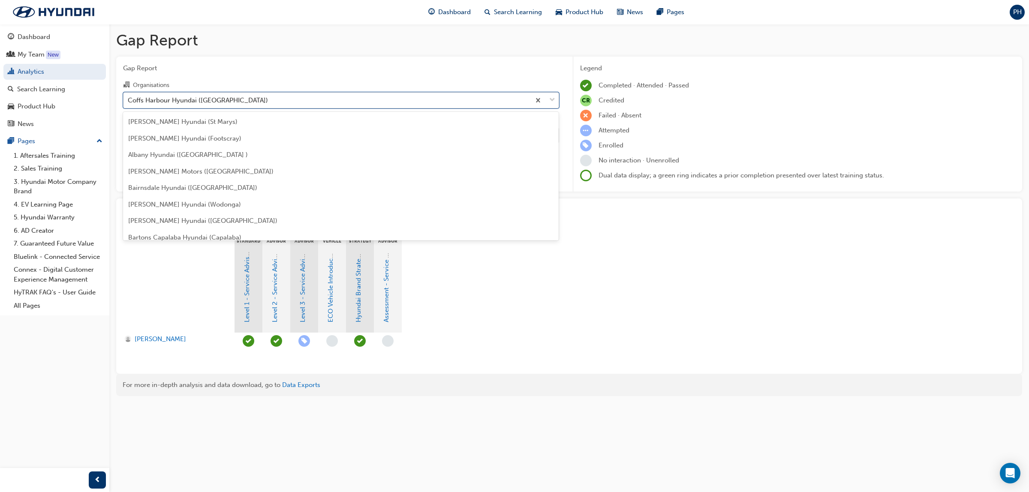
click at [277, 104] on div "Coffs Harbour Hyundai ([GEOGRAPHIC_DATA])" at bounding box center [326, 100] width 407 height 15
click at [129, 103] on input "Organisations option Coffs Harbour Hyundai ([GEOGRAPHIC_DATA]), selected. optio…" at bounding box center [128, 99] width 1 height 7
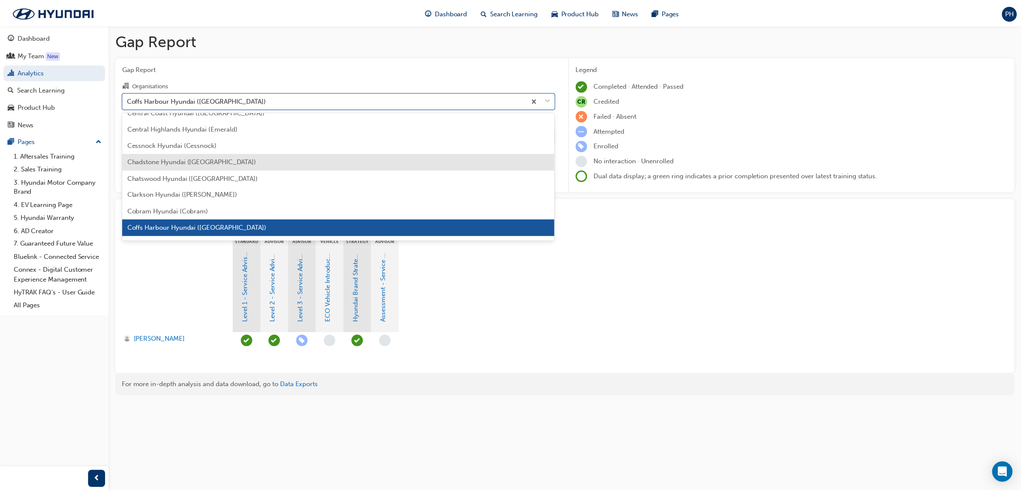
scroll to position [476, 0]
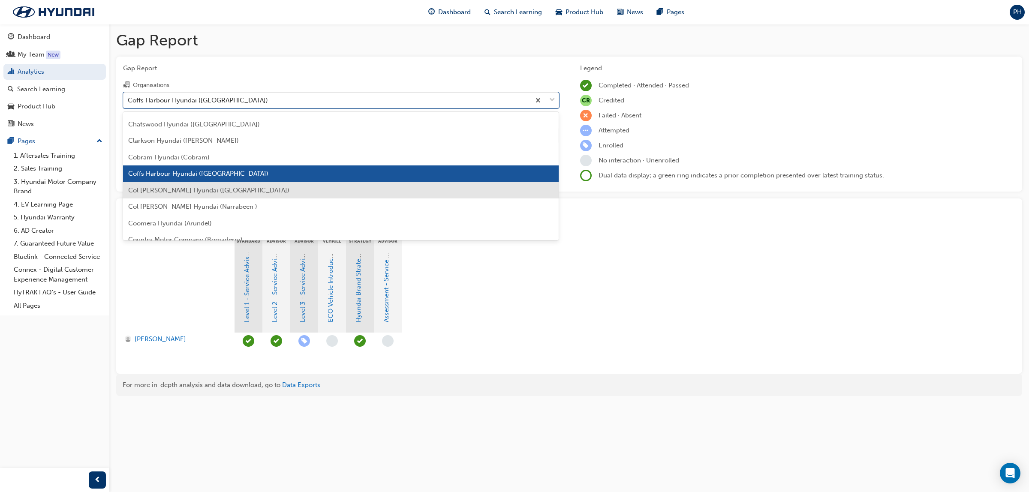
click at [206, 188] on span "Col [PERSON_NAME] Hyundai ([GEOGRAPHIC_DATA])" at bounding box center [208, 190] width 161 height 8
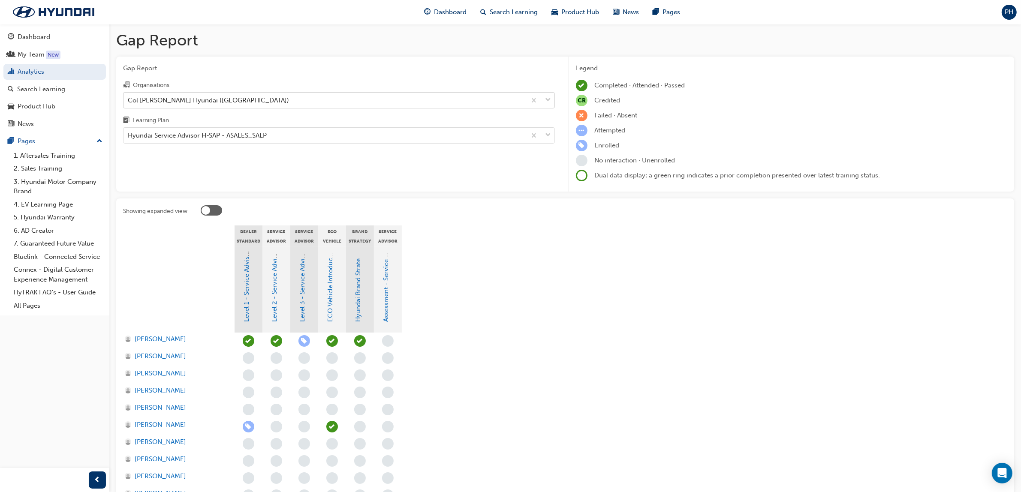
click at [331, 100] on div "Col [PERSON_NAME] Hyundai ([GEOGRAPHIC_DATA])" at bounding box center [324, 100] width 403 height 15
click at [129, 100] on input "Organisations Col [PERSON_NAME] Hyundai ([GEOGRAPHIC_DATA])" at bounding box center [128, 99] width 1 height 7
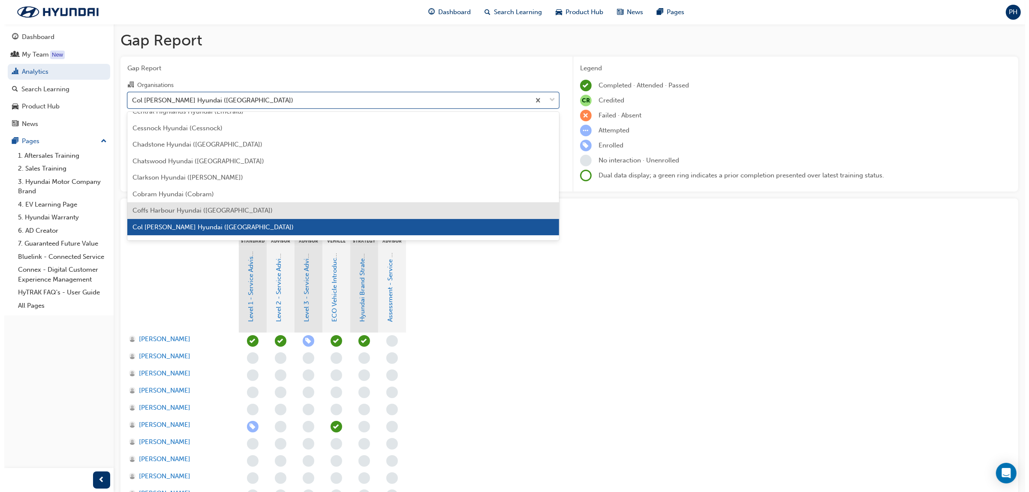
scroll to position [493, 0]
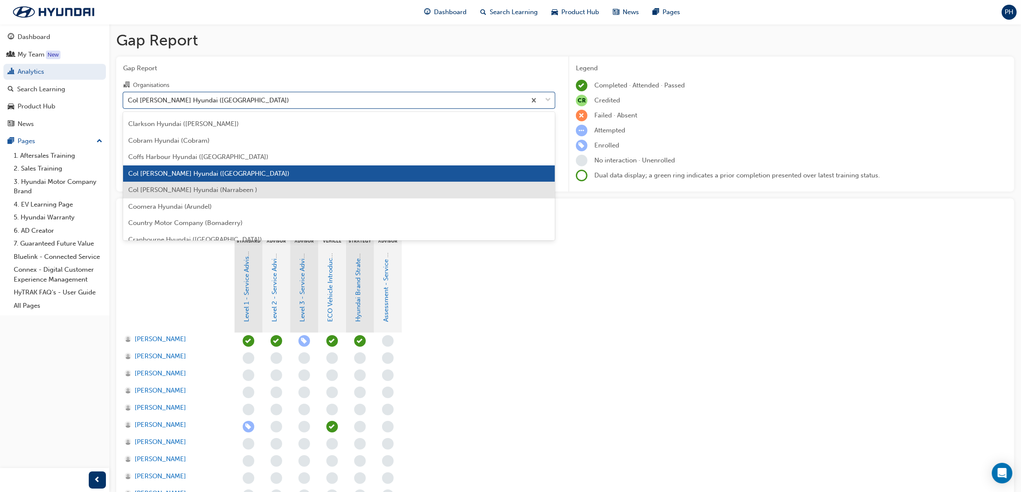
click at [239, 189] on div "Col [PERSON_NAME] Hyundai (Narrabeen )" at bounding box center [339, 190] width 432 height 17
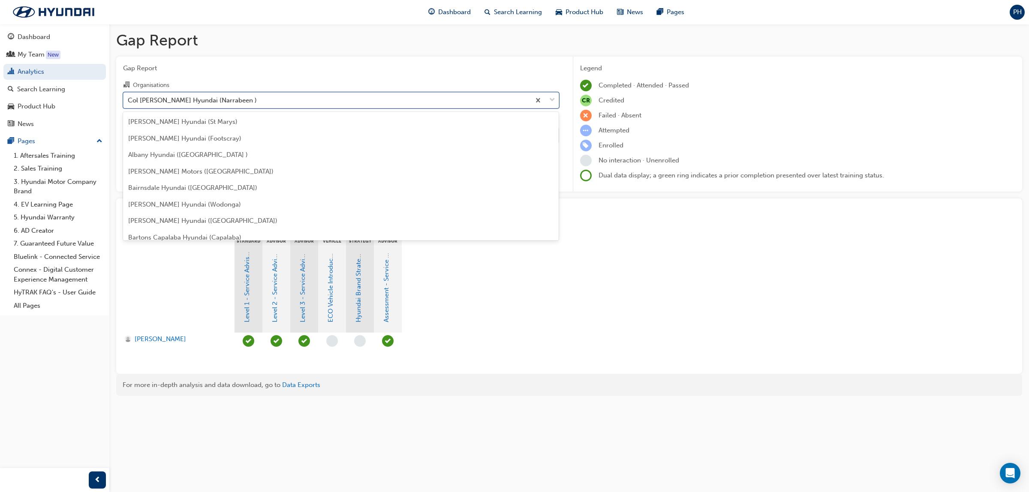
click at [232, 105] on div "Col [PERSON_NAME] Hyundai (Narrabeen )" at bounding box center [192, 100] width 129 height 10
click at [129, 103] on input "Organisations option Col [PERSON_NAME] Hyundai (Narrabeen ), selected. option C…" at bounding box center [128, 99] width 1 height 7
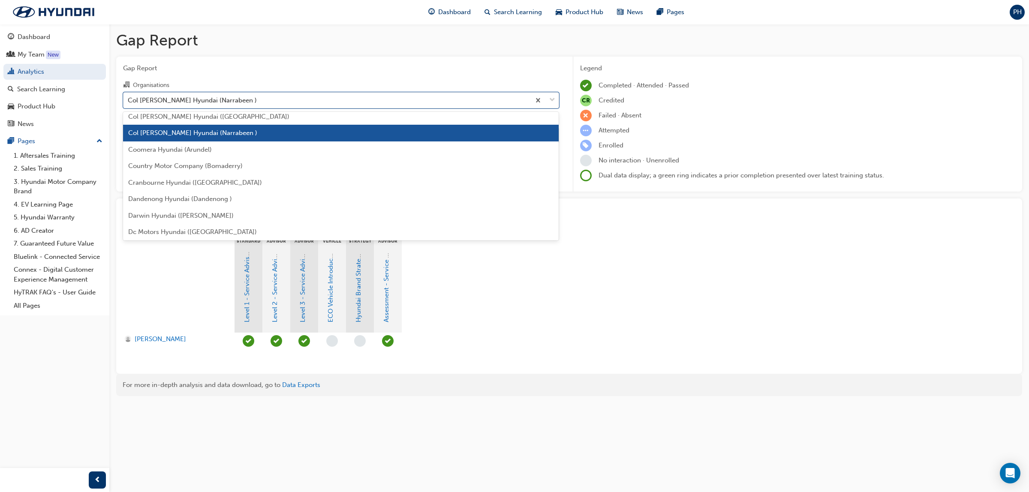
scroll to position [562, 0]
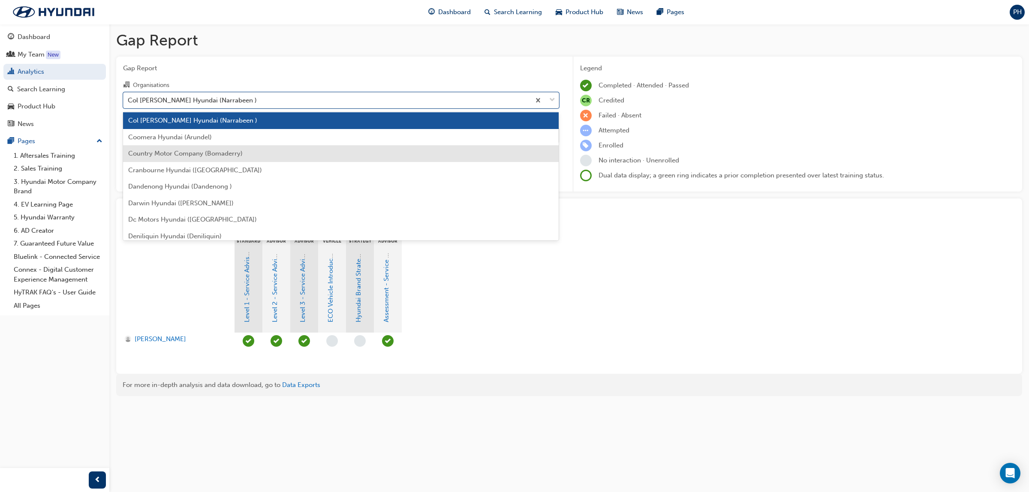
click at [210, 150] on span "Country Motor Company (Bomaderry)" at bounding box center [185, 154] width 114 height 8
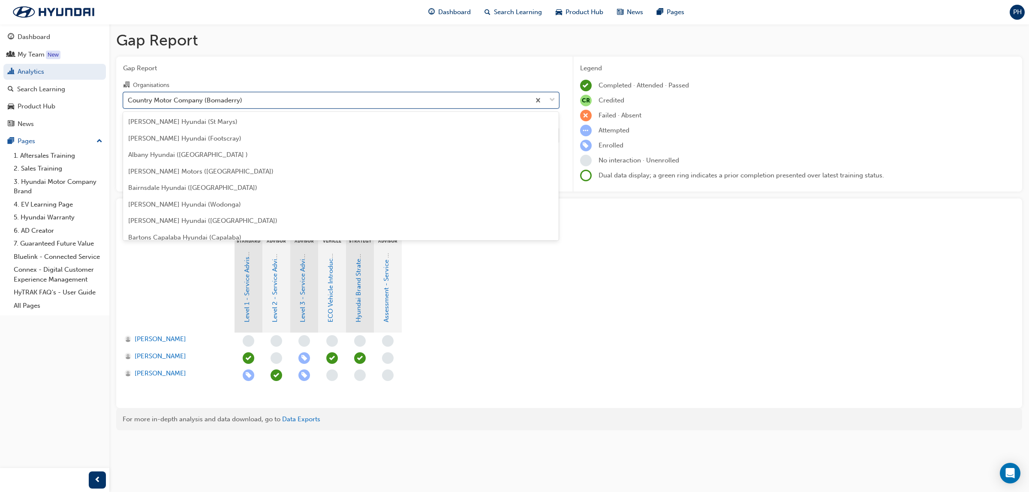
click at [268, 103] on div "Country Motor Company (Bomaderry)" at bounding box center [326, 100] width 407 height 15
click at [129, 103] on input "Organisations option Country Motor Company (Bomaderry), selected. option Countr…" at bounding box center [128, 99] width 1 height 7
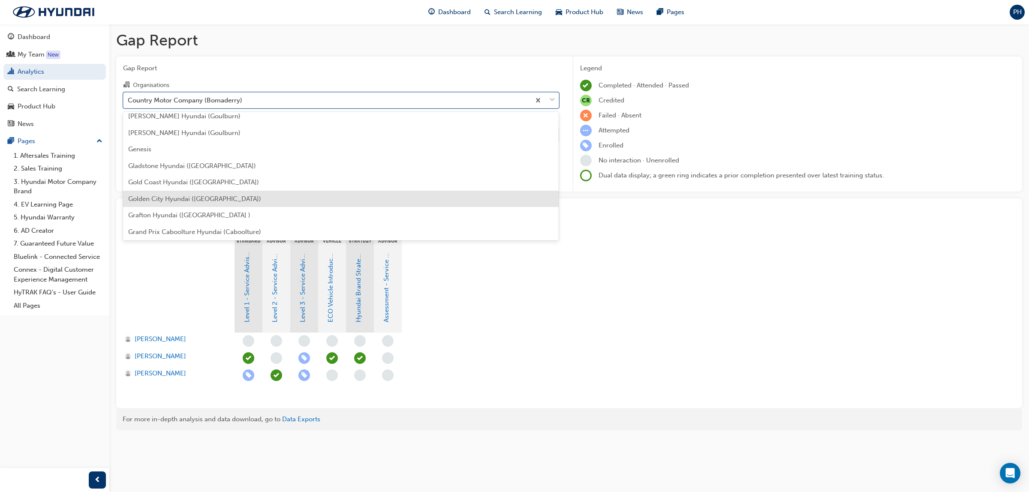
scroll to position [810, 0]
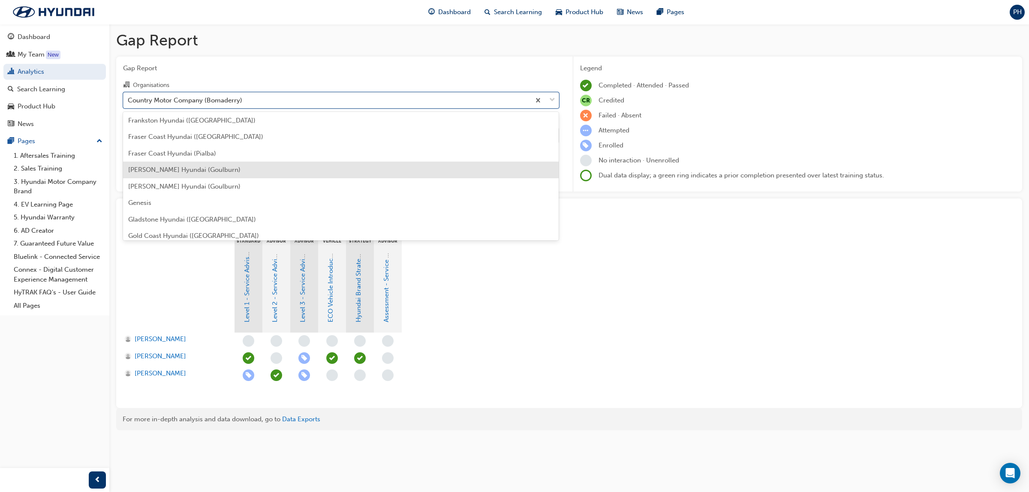
click at [216, 173] on div "[PERSON_NAME] Hyundai (Goulburn)" at bounding box center [341, 170] width 436 height 17
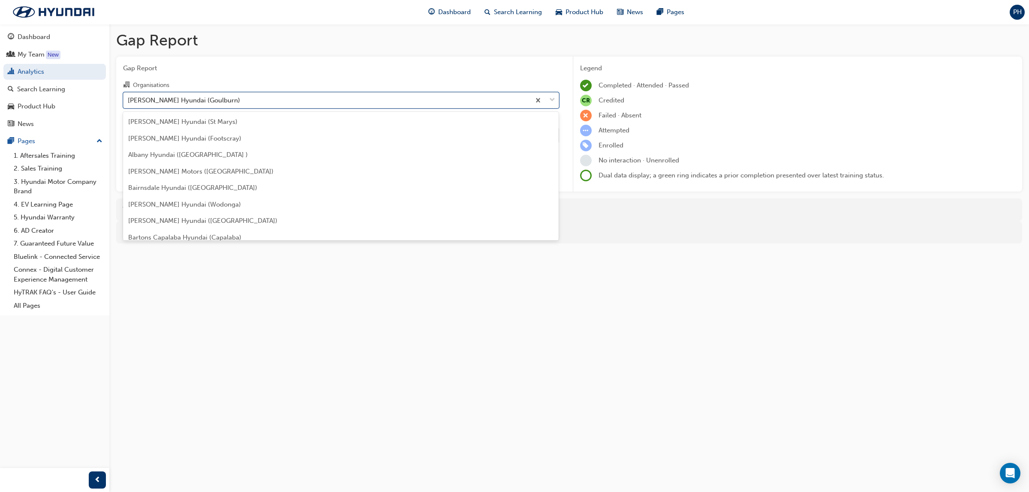
click at [224, 103] on div "[PERSON_NAME] Hyundai (Goulburn)" at bounding box center [326, 100] width 407 height 15
click at [129, 103] on input "Organisations option [PERSON_NAME] Hyundai (Goulburn), selected. option [PERSON…" at bounding box center [128, 99] width 1 height 7
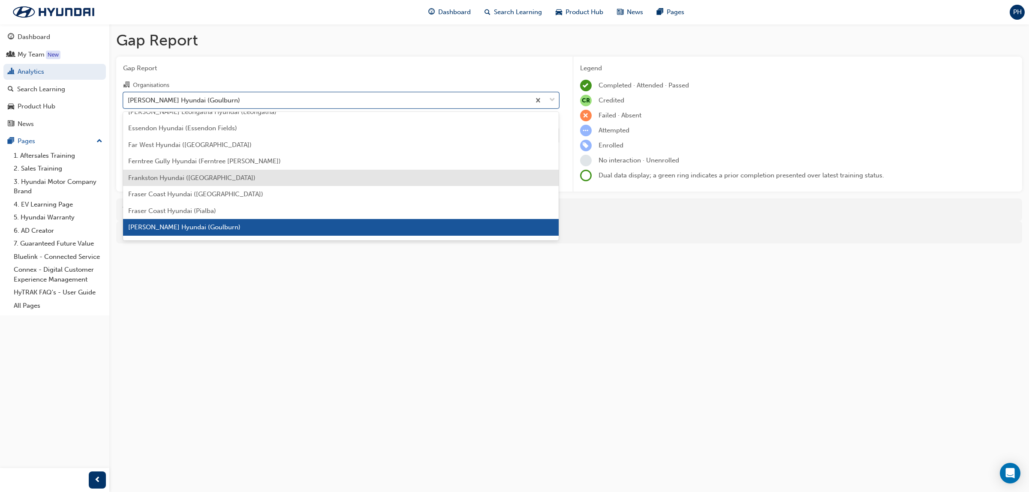
scroll to position [806, 0]
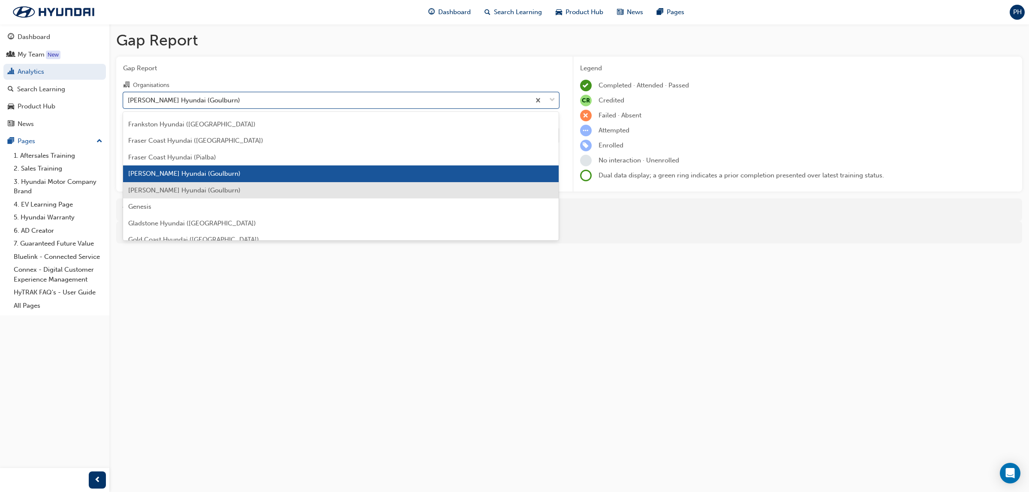
click at [196, 187] on span "[PERSON_NAME] Hyundai (Goulburn)" at bounding box center [184, 190] width 112 height 8
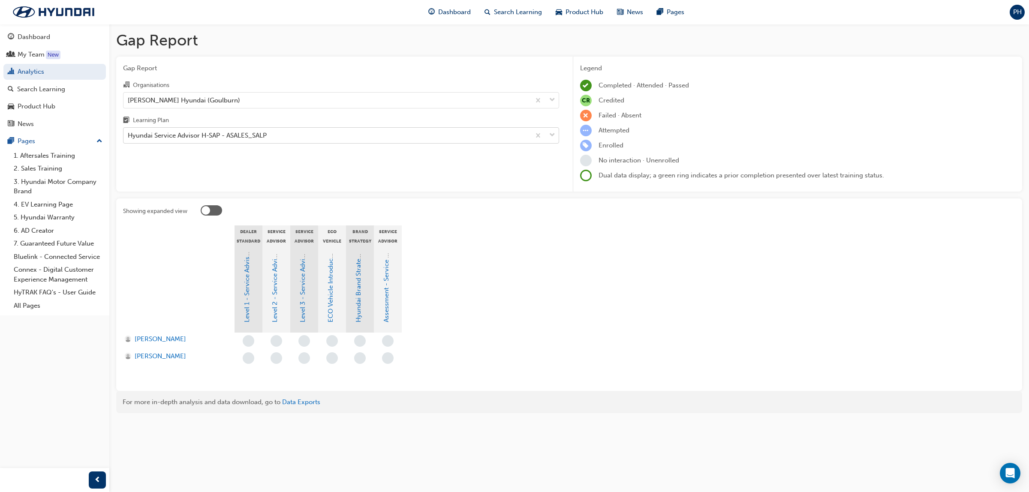
click at [279, 135] on div "Hyundai Service Advisor H-SAP - ASALES_SALP" at bounding box center [326, 135] width 407 height 15
click at [129, 135] on input "Learning Plan Hyundai Service Advisor H-SAP - ASALES_SALP" at bounding box center [128, 135] width 1 height 7
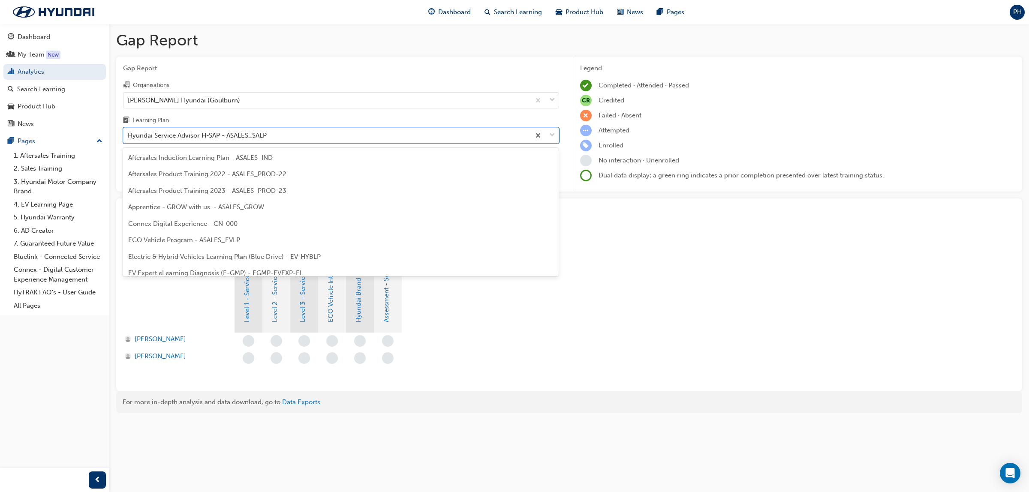
scroll to position [159, 0]
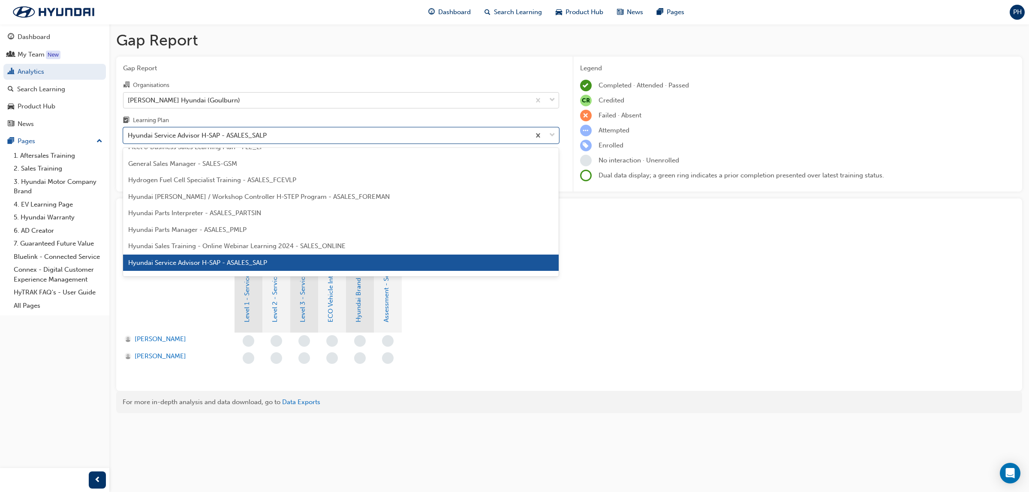
click at [281, 97] on div "[PERSON_NAME] Hyundai (Goulburn)" at bounding box center [326, 100] width 407 height 15
click at [129, 97] on input "Organisations [PERSON_NAME] Hyundai (Goulburn)" at bounding box center [128, 99] width 1 height 7
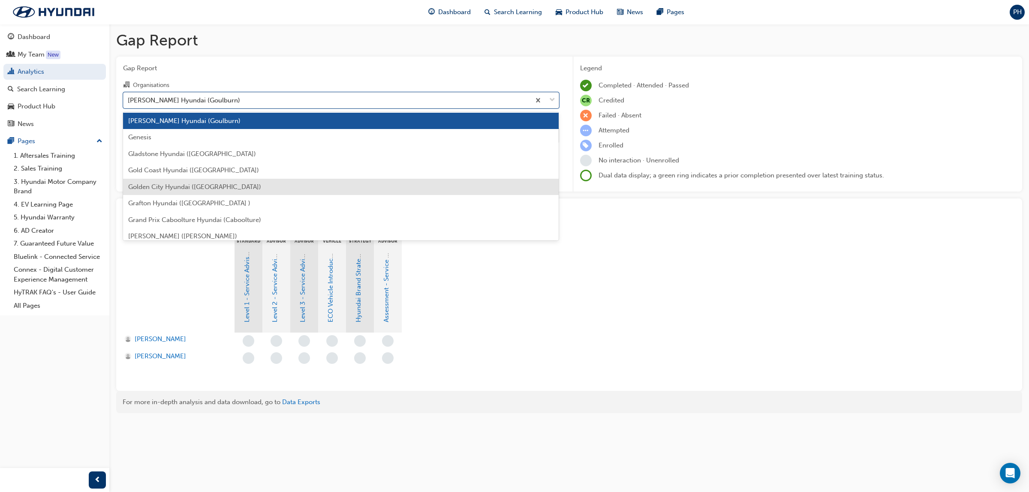
scroll to position [929, 0]
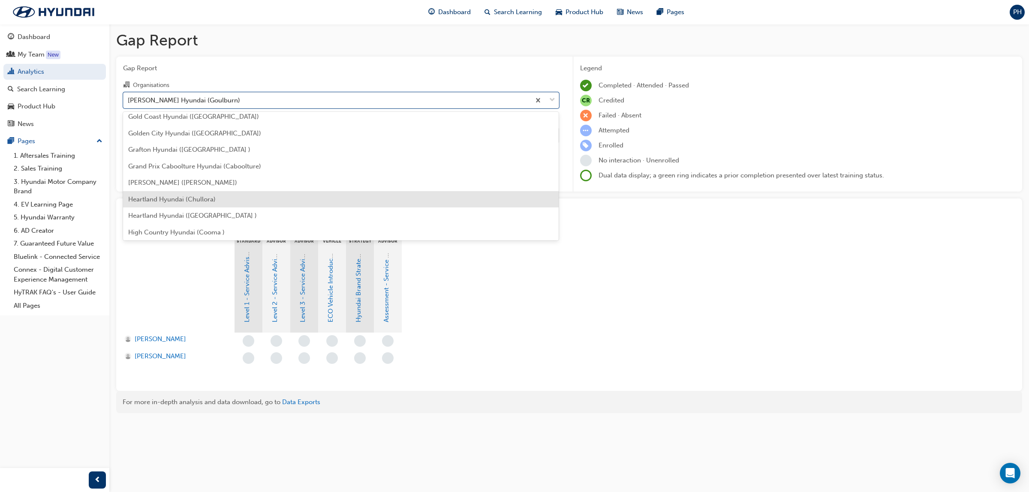
click at [288, 194] on div "Heartland Hyundai (Chullora)" at bounding box center [341, 199] width 436 height 17
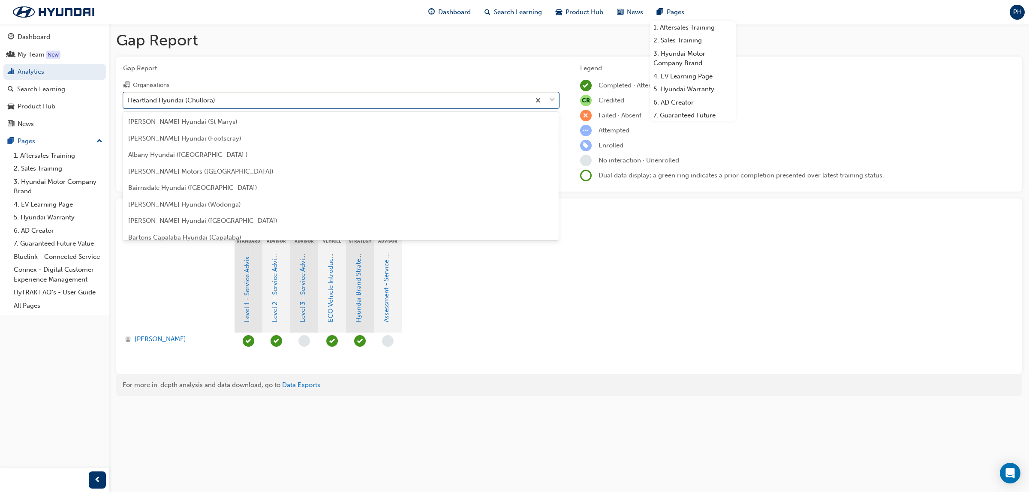
click at [290, 100] on div "Heartland Hyundai (Chullora)" at bounding box center [326, 100] width 407 height 15
click at [129, 100] on input "Organisations option Heartland Hyundai (Chullora), selected. option Heartland H…" at bounding box center [128, 99] width 1 height 7
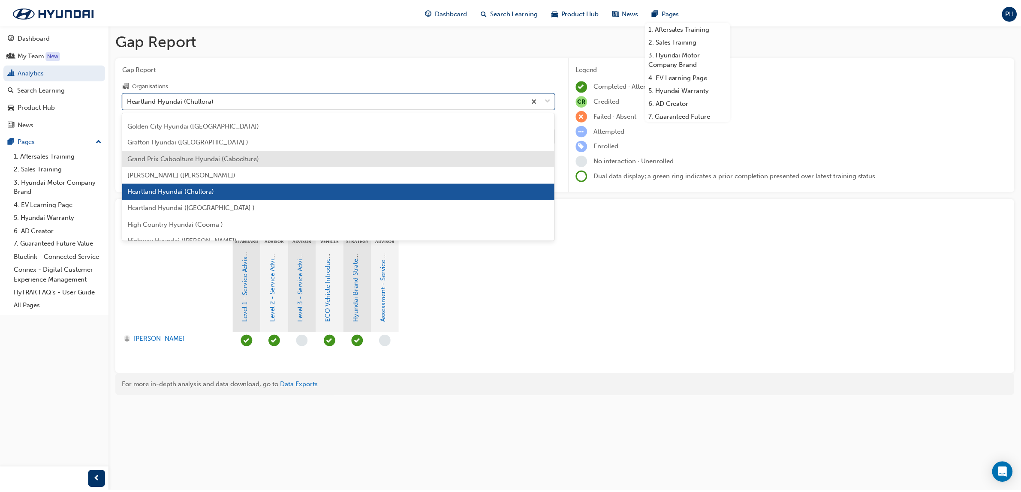
scroll to position [954, 0]
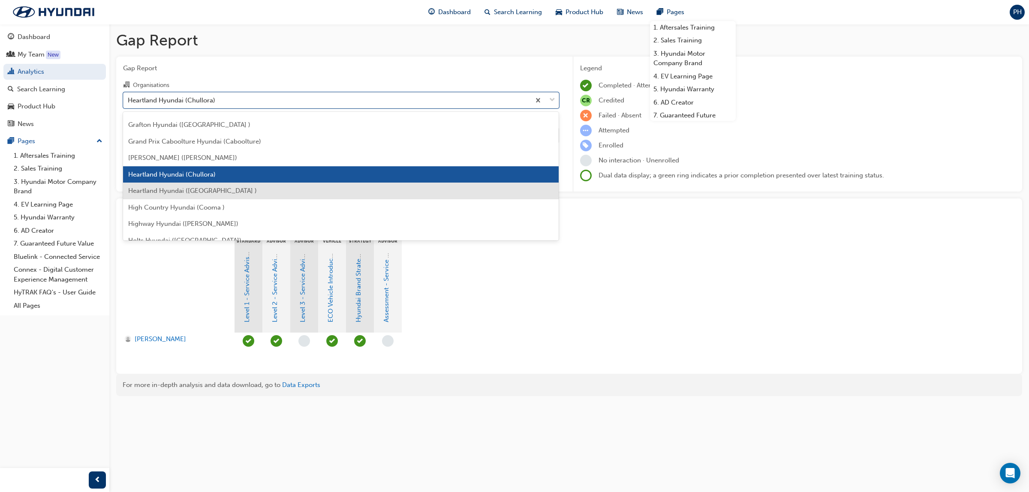
click at [262, 192] on div "Heartland Hyundai ([GEOGRAPHIC_DATA] )" at bounding box center [341, 191] width 436 height 17
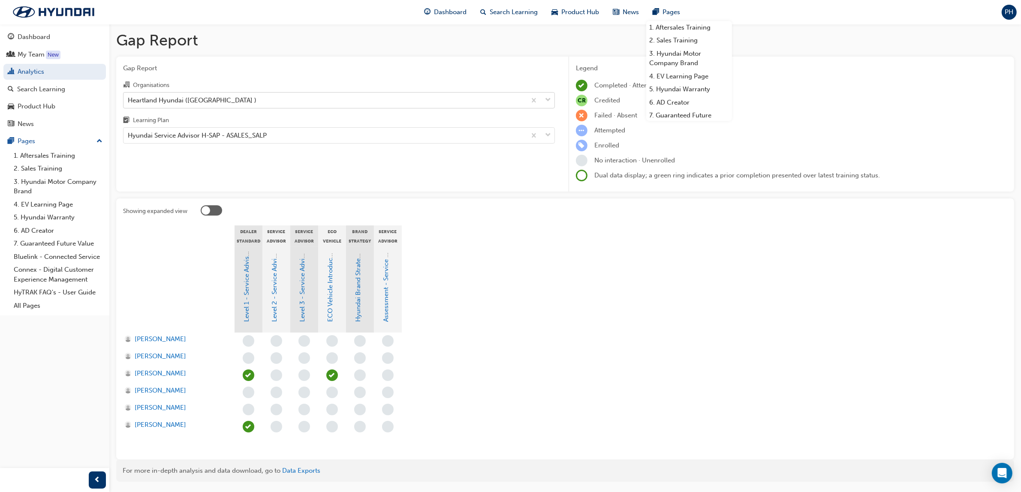
click at [183, 101] on div "Heartland Hyundai ([GEOGRAPHIC_DATA] )" at bounding box center [192, 100] width 129 height 10
click at [129, 101] on input "Organisations Heartland Hyundai ([GEOGRAPHIC_DATA] )" at bounding box center [128, 99] width 1 height 7
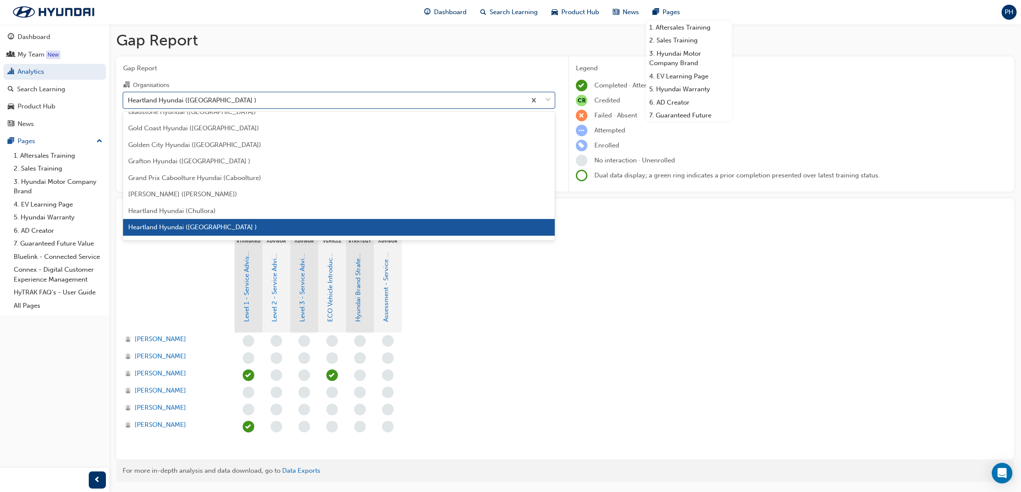
scroll to position [972, 0]
